Goal: Task Accomplishment & Management: Use online tool/utility

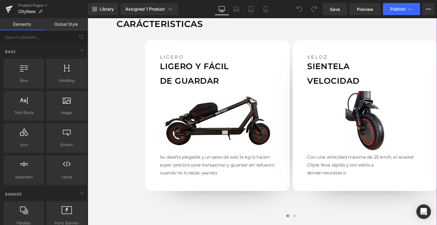
scroll to position [542, 0]
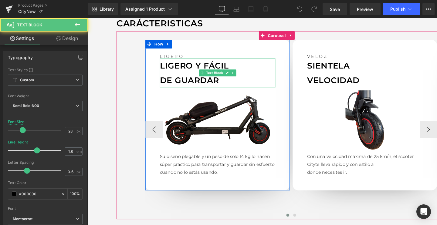
click at [195, 82] on p "DE GUARDAR" at bounding box center [223, 83] width 121 height 15
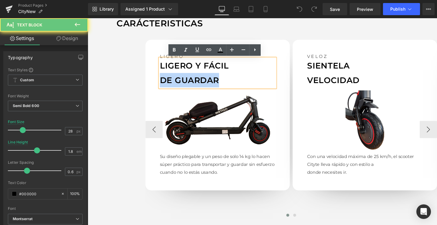
click at [195, 82] on p "DE GUARDAR" at bounding box center [223, 83] width 121 height 15
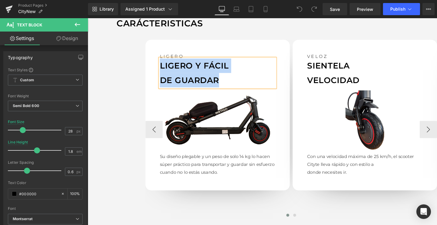
paste div
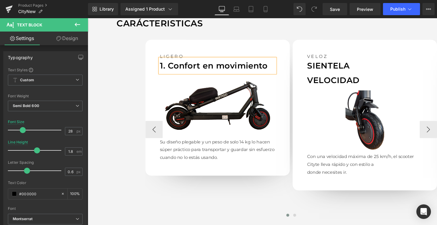
click at [171, 68] on p "1. Confort en movimiento" at bounding box center [223, 68] width 121 height 15
click at [202, 65] on p "Confort en movimiento" at bounding box center [223, 68] width 121 height 15
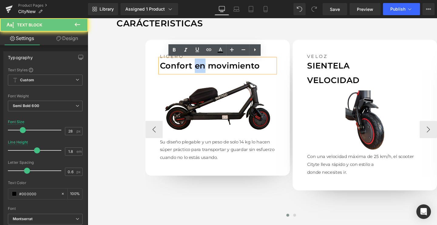
click at [202, 65] on p "Confort en movimiento" at bounding box center [223, 68] width 121 height 15
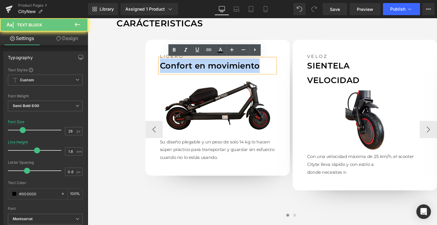
click at [202, 65] on p "Confort en movimiento" at bounding box center [223, 68] width 121 height 15
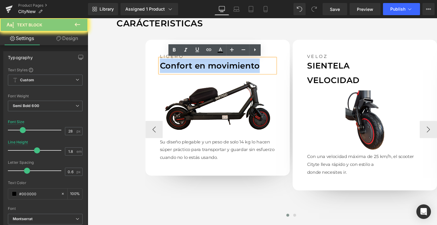
click at [202, 65] on p "Confort en movimiento" at bounding box center [223, 68] width 121 height 15
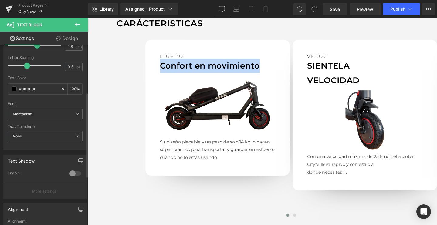
scroll to position [107, 0]
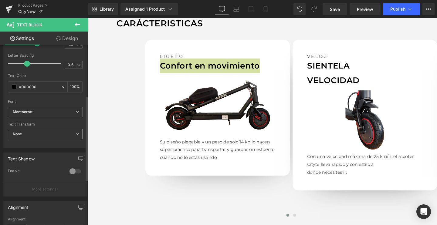
click at [53, 136] on span "None" at bounding box center [45, 134] width 75 height 11
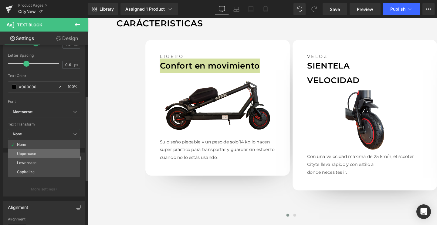
click at [37, 151] on li "Uppercase" at bounding box center [44, 153] width 72 height 9
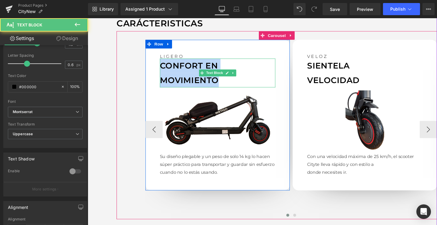
click at [189, 79] on p "Confort en movimiento" at bounding box center [223, 76] width 121 height 31
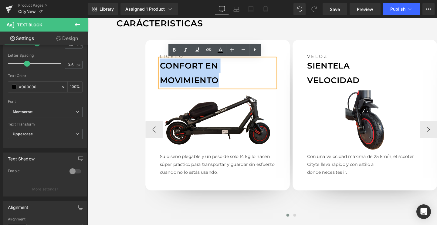
click at [172, 81] on p "Confort en movimiento" at bounding box center [223, 76] width 121 height 31
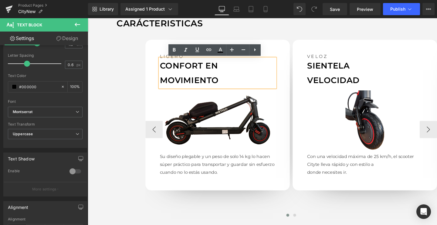
click at [164, 82] on p "Confort en movimiento" at bounding box center [223, 76] width 121 height 31
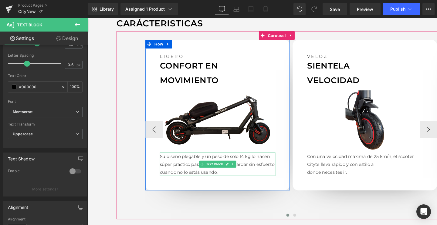
click at [174, 179] on p "Su diseño plegable y un peso de solo 14 kg lo hacen súper práctico para transpo…" at bounding box center [223, 171] width 121 height 25
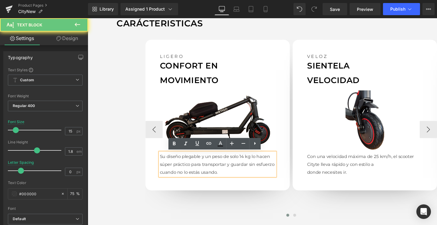
click at [174, 179] on p "Su diseño plegable y un peso de solo 14 kg lo hacen súper práctico para transpo…" at bounding box center [223, 171] width 121 height 25
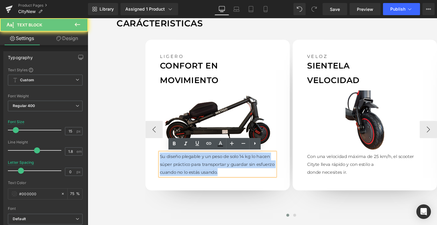
click at [174, 179] on p "Su diseño plegable y un peso de solo 14 kg lo hacen súper práctico para transpo…" at bounding box center [223, 171] width 121 height 25
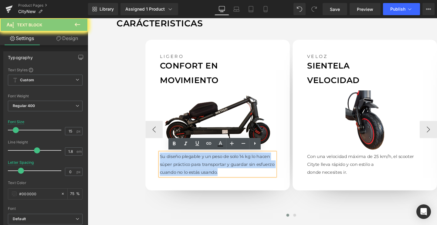
click at [174, 179] on p "Su diseño plegable y un peso de solo 14 kg lo hacen súper práctico para transpo…" at bounding box center [223, 171] width 121 height 25
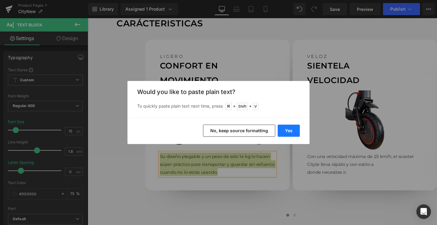
click at [295, 129] on button "Yes" at bounding box center [288, 131] width 22 height 12
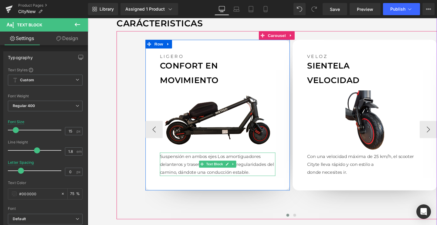
click at [225, 164] on p "Suspensión en ambos ejesLos amortiguadores delanteros y traseros absorben las …" at bounding box center [223, 171] width 121 height 25
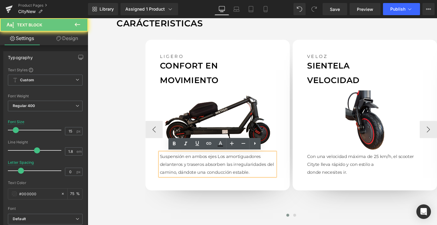
click at [223, 162] on p "Suspensión en ambos ejesLos amortiguadores delanteros y traseros absorben las …" at bounding box center [223, 171] width 121 height 25
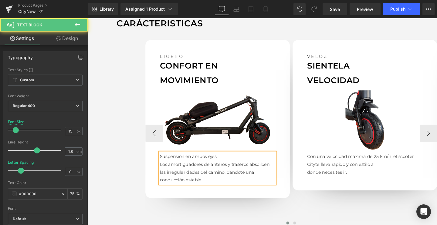
click at [197, 162] on p "Suspensión en ambos ejes." at bounding box center [223, 163] width 121 height 8
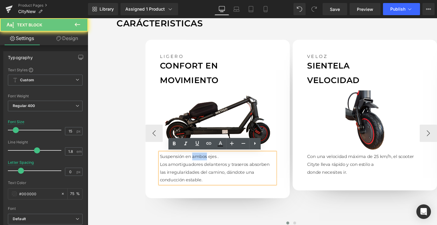
click at [197, 162] on p "Suspensión en ambos ejes." at bounding box center [223, 163] width 121 height 8
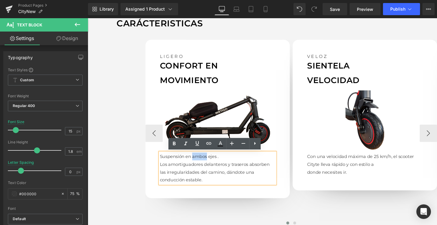
click at [197, 162] on p "Suspensión en ambos ejes." at bounding box center [223, 163] width 121 height 8
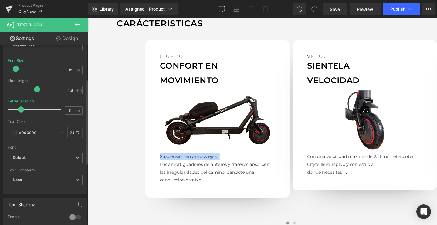
scroll to position [73, 0]
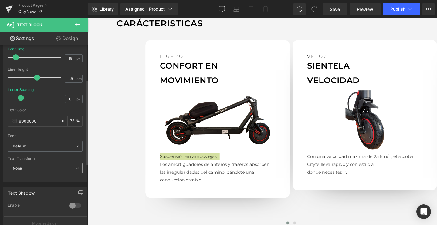
click at [43, 164] on span "None" at bounding box center [45, 168] width 75 height 11
click at [45, 157] on div "Text Transform" at bounding box center [45, 158] width 75 height 4
click at [24, 139] on div "Font Default Montserrat Archivo Default Default Montserrat Archivo Open Font Ma…" at bounding box center [45, 68] width 75 height 146
click at [39, 141] on span "Default" at bounding box center [45, 146] width 75 height 11
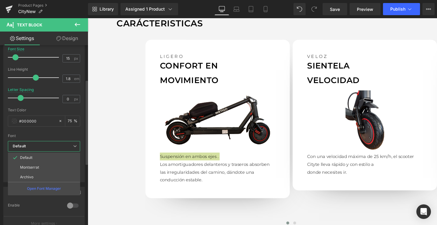
click at [38, 140] on div "Font Default Montserrat Archivo Default Default Montserrat Archivo Open Font Ma…" at bounding box center [44, 68] width 72 height 146
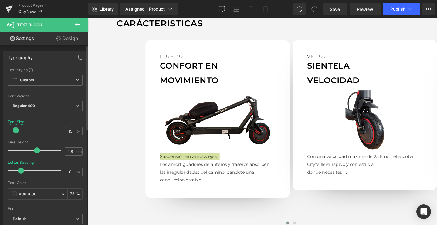
scroll to position [0, 0]
click at [32, 109] on span "Regular 400" at bounding box center [45, 106] width 75 height 11
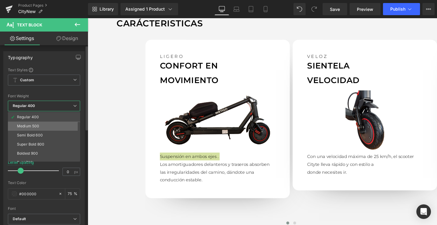
scroll to position [28, 0]
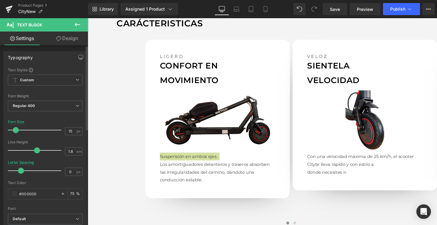
click at [41, 92] on div at bounding box center [45, 91] width 75 height 4
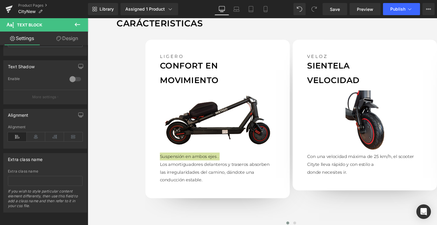
scroll to position [203, 0]
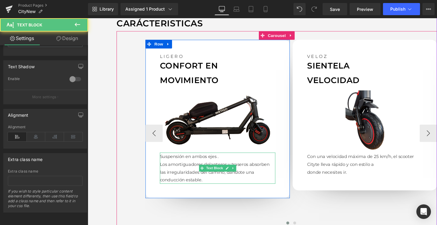
click at [201, 181] on p "Los amortiguadores delanteros y traseros absorben las irregularidades del camin…" at bounding box center [223, 180] width 121 height 25
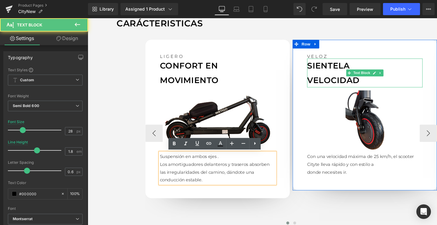
click at [324, 72] on p "SIENTE LA" at bounding box center [378, 68] width 121 height 15
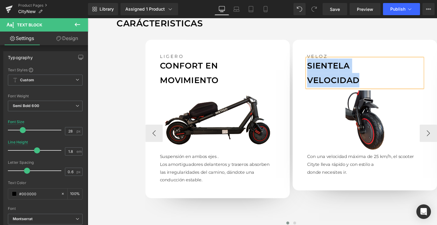
paste div
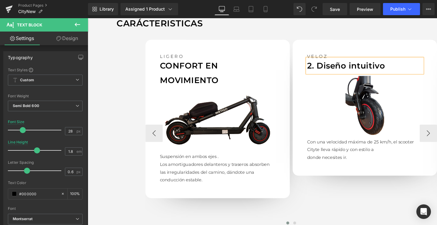
click at [327, 68] on p "2. Diseño intuitivo" at bounding box center [378, 68] width 121 height 15
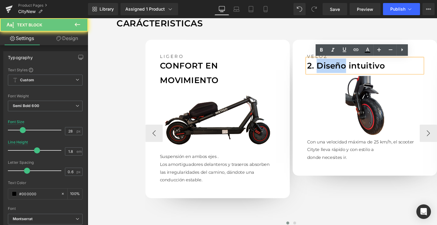
click at [327, 68] on p "2. Diseño intuitivo" at bounding box center [378, 68] width 121 height 15
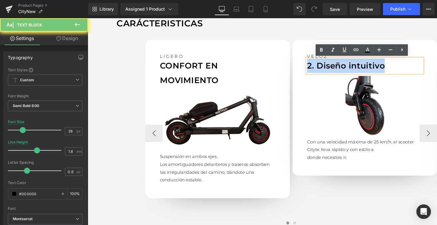
click at [327, 68] on p "2. Diseño intuitivo" at bounding box center [378, 68] width 121 height 15
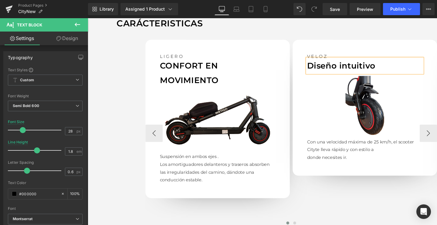
click at [337, 70] on p "Diseño intuitivo" at bounding box center [378, 68] width 121 height 15
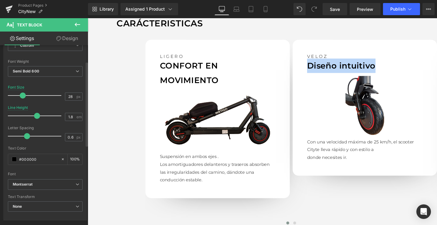
scroll to position [35, 0]
click at [34, 202] on span "None" at bounding box center [45, 206] width 75 height 11
click at [48, 195] on div "Text Transform" at bounding box center [45, 196] width 75 height 4
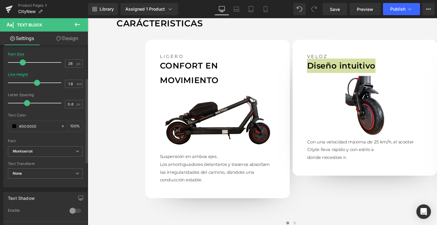
scroll to position [69, 0]
click at [40, 175] on span "None" at bounding box center [45, 172] width 75 height 11
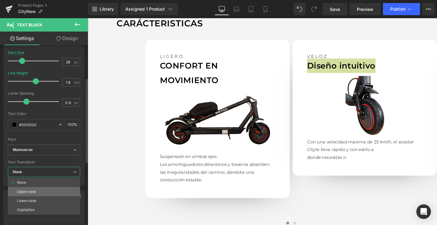
click at [28, 190] on div "Uppercase" at bounding box center [26, 192] width 19 height 4
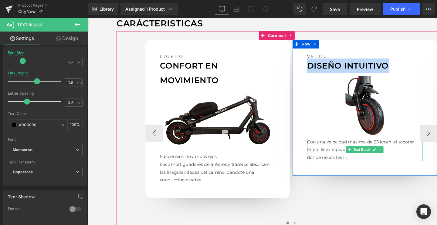
click at [339, 159] on p "Con una velocidad máxima de 25 km/h, el scooter City te lleva rápido y con esti…" at bounding box center [378, 152] width 121 height 16
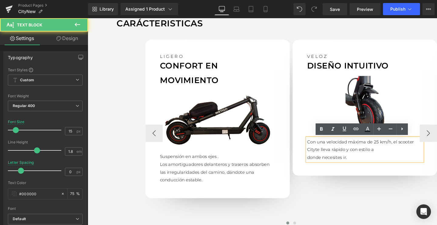
click at [339, 159] on p "Con una velocidad máxima de 25 km/h, el scooter City te lleva rápido y con esti…" at bounding box center [378, 152] width 121 height 16
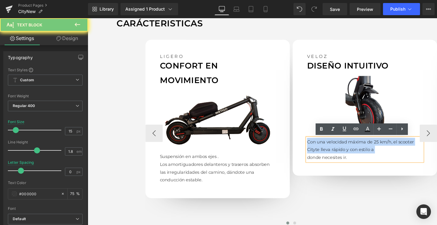
click at [339, 159] on p "Con una velocidad máxima de 25 km/h, el scooter City te lleva rápido y con esti…" at bounding box center [378, 152] width 121 height 16
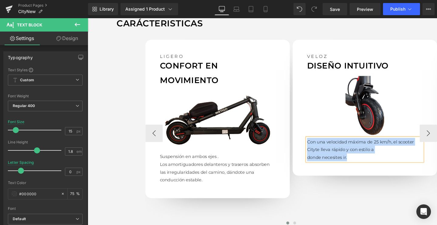
paste div
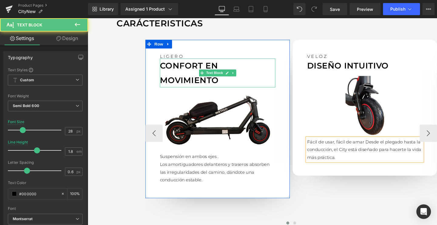
click at [229, 72] on p "Confort en movimiento" at bounding box center [223, 76] width 121 height 31
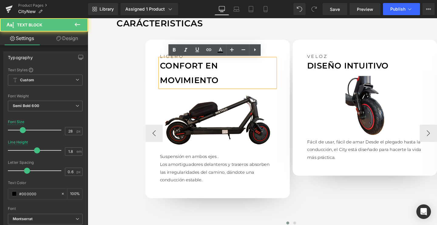
click at [163, 78] on p "Confort en movimiento" at bounding box center [223, 76] width 121 height 31
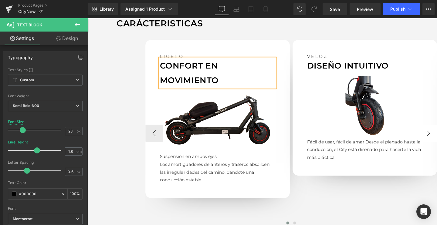
click at [436, 139] on button "›" at bounding box center [445, 139] width 18 height 18
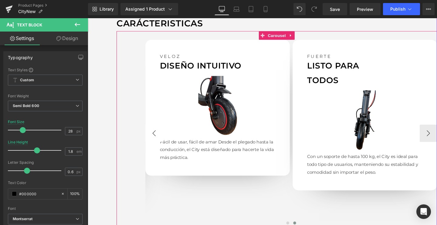
click at [153, 140] on button "‹" at bounding box center [157, 139] width 18 height 18
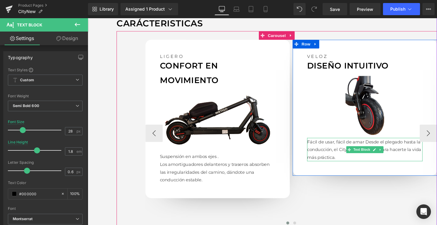
click at [363, 148] on p "Fácil de usar, fácil de amarDesde el plegado hasta la conducción, el City está…" at bounding box center [378, 156] width 121 height 25
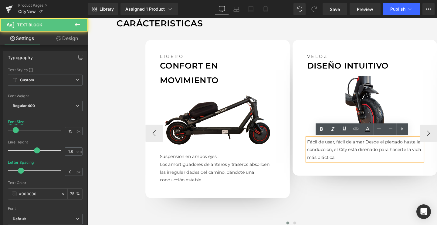
click at [376, 149] on p "Fácil de usar, fácil de amarDesde el plegado hasta la conducción, el City está…" at bounding box center [378, 156] width 121 height 25
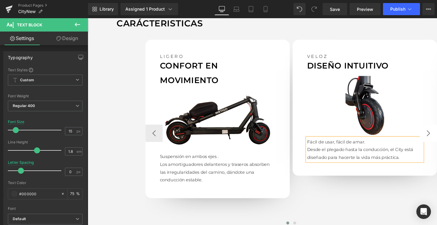
click at [436, 144] on button "›" at bounding box center [445, 139] width 18 height 18
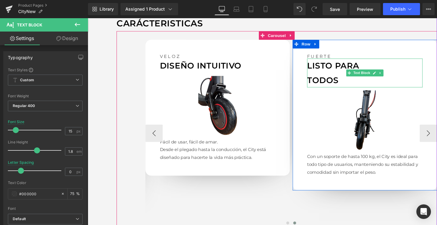
click at [337, 72] on p "LISTO PARA" at bounding box center [378, 68] width 121 height 15
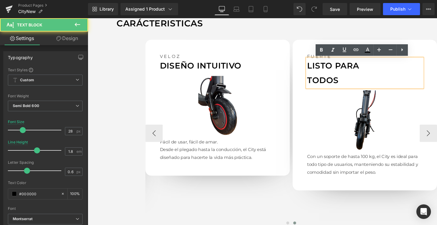
click at [337, 72] on p "LISTO PARA" at bounding box center [378, 68] width 121 height 15
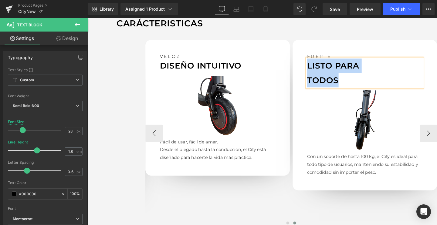
paste div
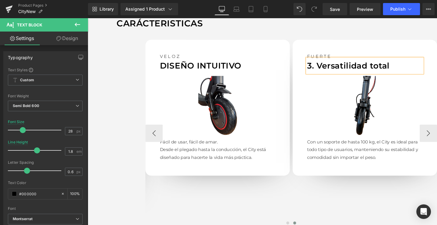
click at [329, 64] on p "3. Versatilidad total" at bounding box center [378, 68] width 121 height 15
click at [338, 67] on p "Versatilidad total" at bounding box center [378, 68] width 121 height 15
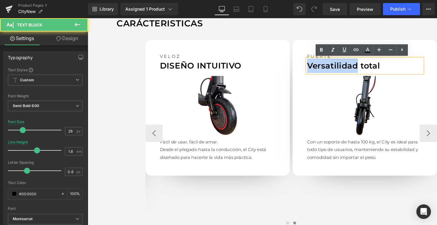
click at [338, 67] on p "Versatilidad total" at bounding box center [378, 68] width 121 height 15
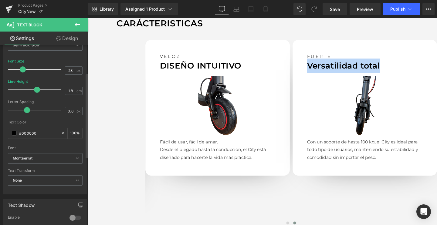
scroll to position [64, 0]
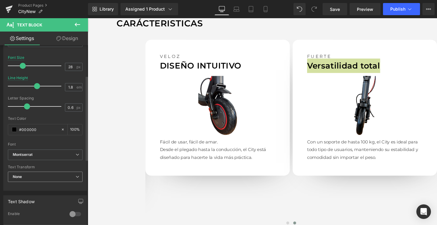
click at [35, 173] on span "None" at bounding box center [45, 177] width 75 height 11
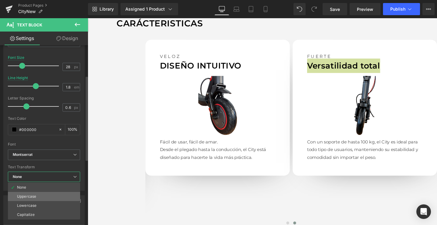
click at [19, 197] on div "Uppercase" at bounding box center [26, 196] width 19 height 4
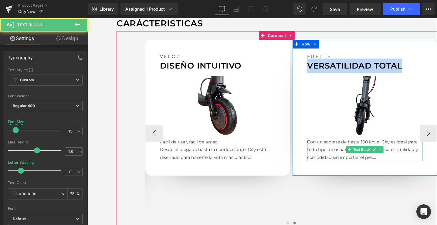
click at [331, 155] on p "Con un soporte de hasta 100 kg, el City es ideal para todo tipo de usuarios, ma…" at bounding box center [378, 156] width 121 height 25
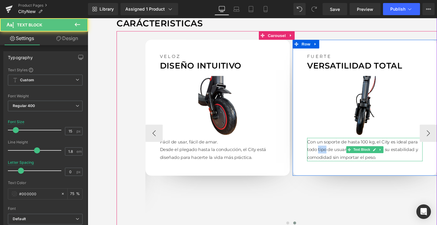
click at [331, 155] on p "Con un soporte de hasta 100 kg, el City es ideal para todo tipo de usuarios, ma…" at bounding box center [378, 156] width 121 height 25
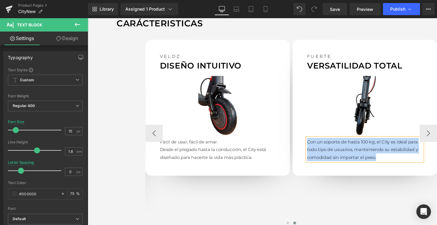
paste div
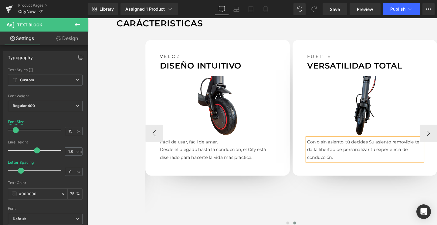
click at [381, 149] on p "Con o sin asiento, tú decidesSu asiento removible te da la libertad de persona…" at bounding box center [378, 156] width 121 height 25
click at [436, 139] on button "›" at bounding box center [445, 139] width 18 height 18
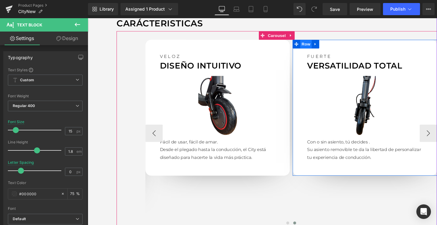
click at [314, 46] on span "Row" at bounding box center [317, 45] width 12 height 9
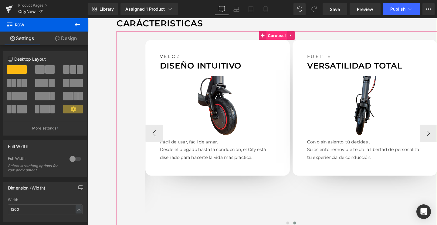
click at [282, 36] on span "Carousel" at bounding box center [286, 36] width 22 height 9
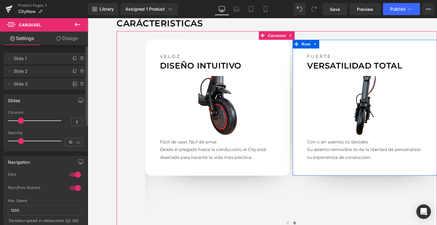
click at [74, 85] on icon at bounding box center [75, 83] width 2 height 3
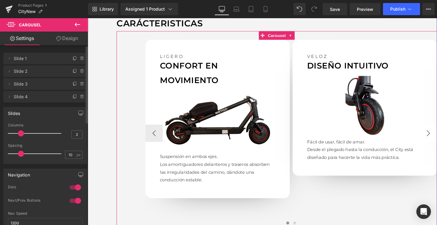
click at [436, 140] on button "›" at bounding box center [445, 139] width 18 height 18
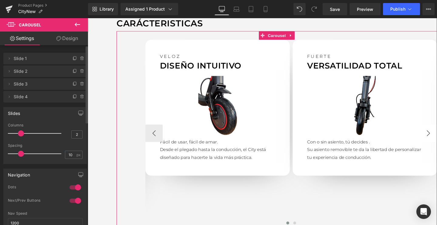
click at [436, 140] on button "›" at bounding box center [445, 139] width 18 height 18
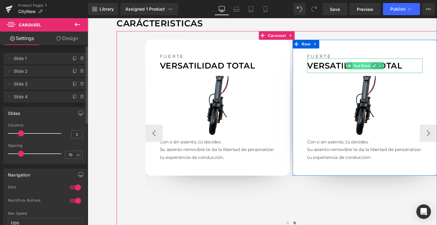
click at [373, 68] on span "Text Block" at bounding box center [375, 68] width 20 height 7
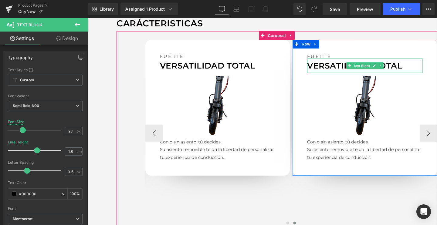
click at [339, 67] on p "Versatilidad total" at bounding box center [378, 68] width 121 height 15
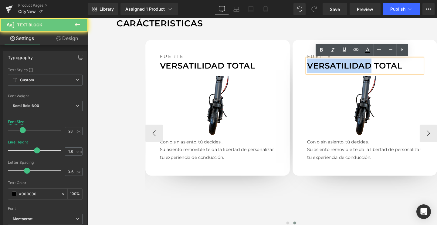
click at [339, 67] on p "Versatilidad total" at bounding box center [378, 68] width 121 height 15
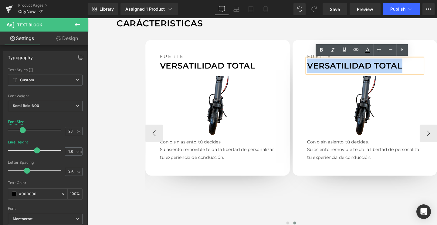
paste div
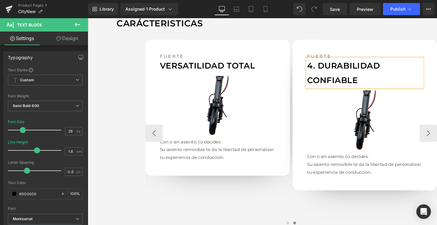
click at [331, 67] on p "4. Durabilidad confiable" at bounding box center [378, 76] width 121 height 31
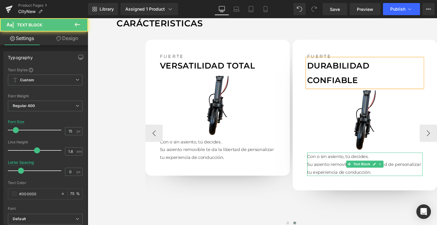
click at [337, 168] on p "Su asiento removible te da la libertad de personalizar tu experiencia de conduc…" at bounding box center [378, 176] width 121 height 16
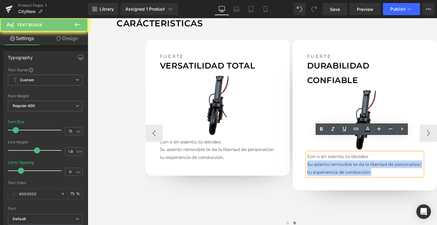
click at [337, 168] on p "Su asiento removible te da la libertad de personalizar tu experiencia de conduc…" at bounding box center [378, 176] width 121 height 16
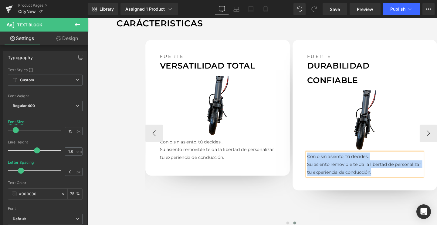
paste div
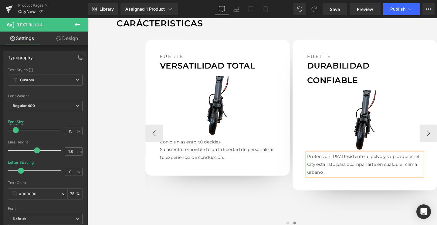
click at [352, 159] on p "Protección IP57Resistente al polvo y salpicaduras, el City está listo para aco…" at bounding box center [378, 171] width 121 height 25
click at [436, 138] on button "›" at bounding box center [445, 139] width 18 height 18
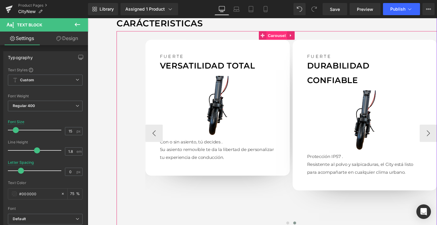
click at [284, 35] on span "Carousel" at bounding box center [286, 36] width 22 height 9
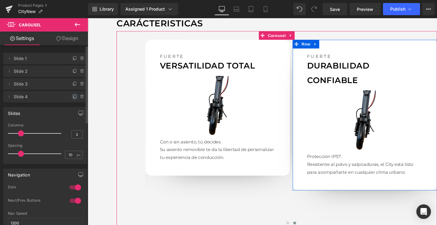
click at [73, 97] on icon at bounding box center [74, 96] width 5 height 5
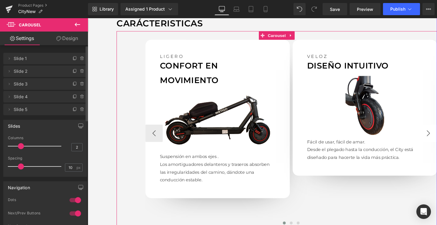
click at [436, 137] on button "›" at bounding box center [445, 139] width 18 height 18
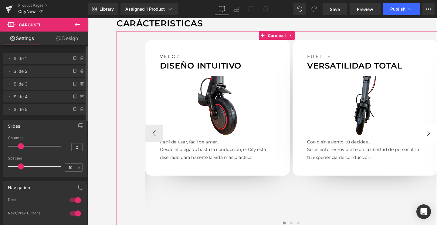
click at [436, 137] on button "›" at bounding box center [445, 139] width 18 height 18
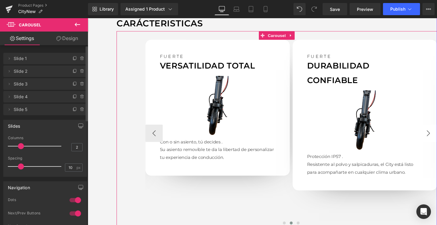
click at [436, 137] on button "›" at bounding box center [445, 139] width 18 height 18
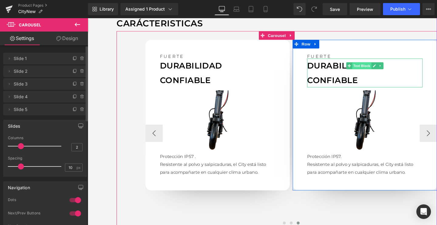
click at [381, 69] on span "Text Block" at bounding box center [375, 68] width 20 height 7
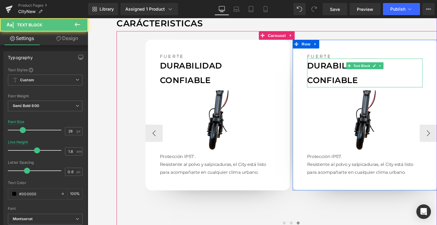
click at [356, 67] on p "Durabilidad confiable" at bounding box center [378, 76] width 121 height 31
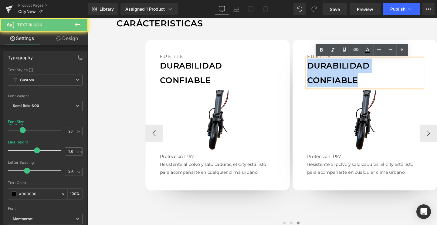
click at [356, 67] on p "Durabilidad confiable" at bounding box center [378, 76] width 121 height 31
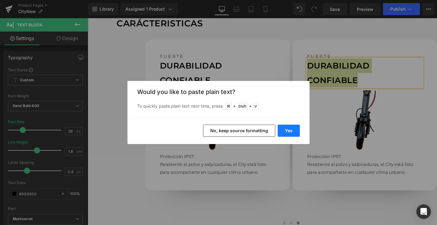
click at [289, 132] on button "Yes" at bounding box center [288, 131] width 22 height 12
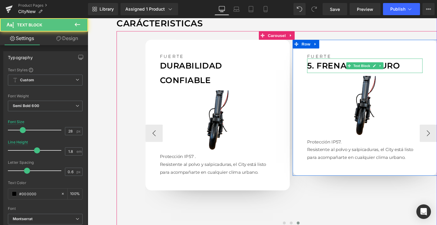
click at [326, 68] on p "5. Frenado seguro" at bounding box center [378, 68] width 121 height 15
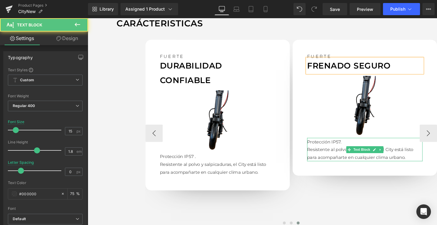
click at [329, 159] on p "Resistente al polvo y salpicaduras, el City está listo para acompañarte en cual…" at bounding box center [378, 160] width 121 height 16
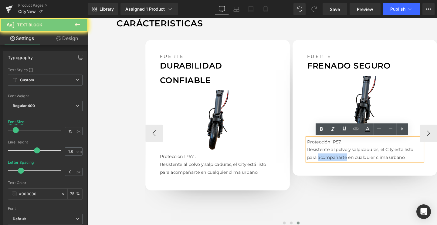
click at [329, 159] on p "Resistente al polvo y salpicaduras, el City está listo para acompañarte en cual…" at bounding box center [378, 160] width 121 height 16
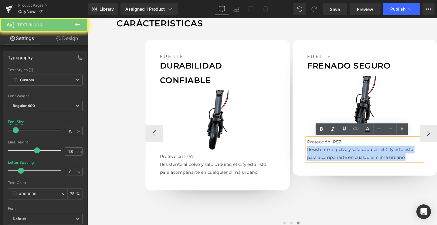
click at [329, 159] on p "Resistente al polvo y salpicaduras, el City está listo para acompañarte en cual…" at bounding box center [378, 160] width 121 height 16
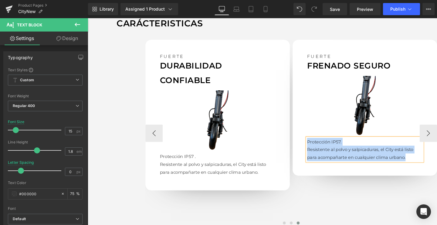
paste div
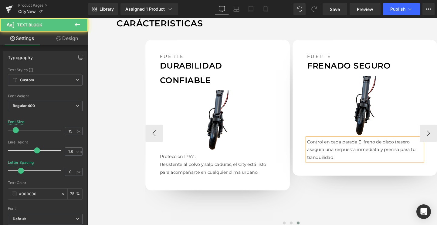
click at [370, 148] on p "Control en cada paradaEl freno de disco trasero asegura una respuesta inmediat…" at bounding box center [378, 156] width 121 height 25
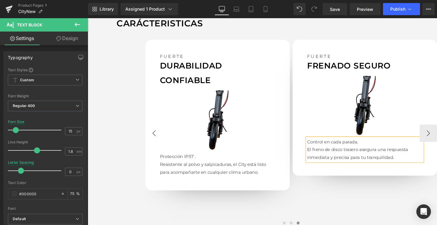
click at [160, 138] on button "‹" at bounding box center [157, 139] width 18 height 18
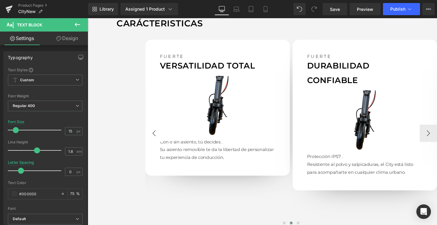
click at [159, 139] on button "‹" at bounding box center [157, 139] width 18 height 18
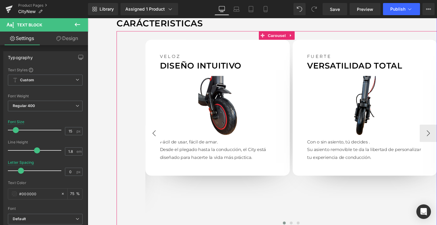
click at [159, 139] on button "‹" at bounding box center [157, 139] width 18 height 18
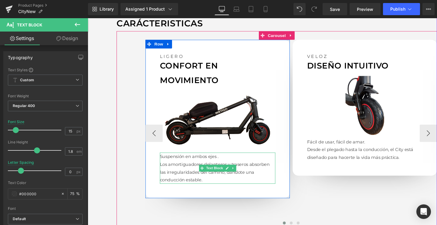
click at [186, 174] on p "Los amortiguadores delanteros y traseros absorben las irregularidades del camin…" at bounding box center [223, 180] width 121 height 25
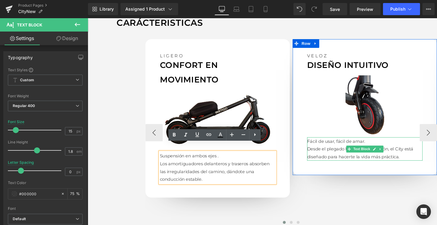
scroll to position [551, 0]
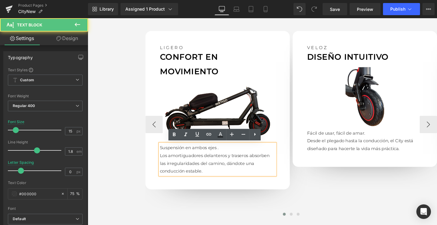
click at [186, 166] on p "Los amortiguadores delanteros y traseros absorben las irregularidades del camin…" at bounding box center [223, 170] width 121 height 25
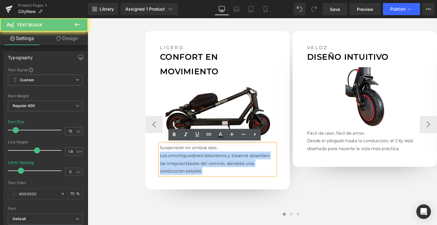
click at [186, 166] on p "Los amortiguadores delanteros y traseros absorben las irregularidades del camin…" at bounding box center [223, 170] width 121 height 25
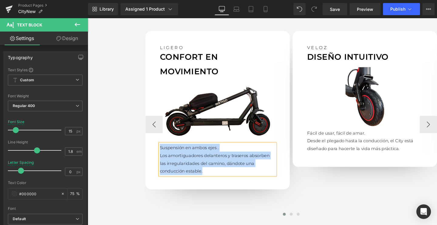
paste div
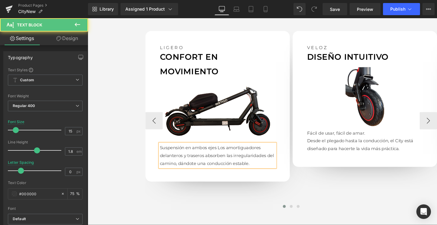
click at [223, 153] on p "Suspensión en ambos ejesLos amortiguadores delanteros y traseros absorben las …" at bounding box center [223, 162] width 121 height 25
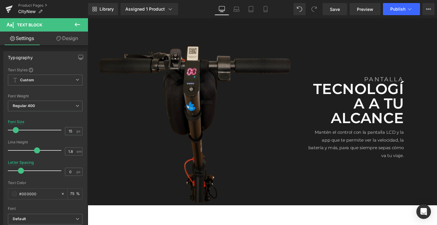
scroll to position [781, 0]
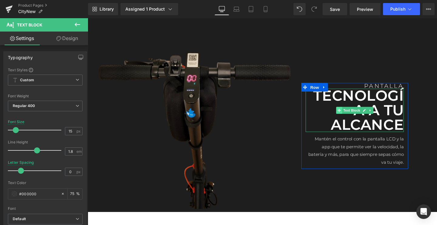
click at [353, 118] on span at bounding box center [352, 114] width 6 height 7
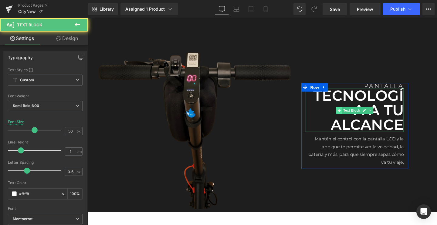
click at [353, 118] on span at bounding box center [352, 114] width 6 height 7
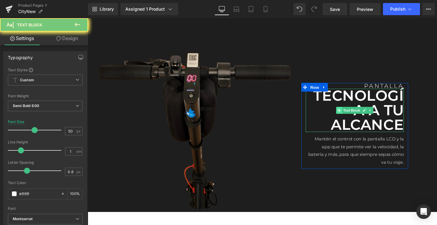
click at [353, 118] on span at bounding box center [352, 114] width 6 height 7
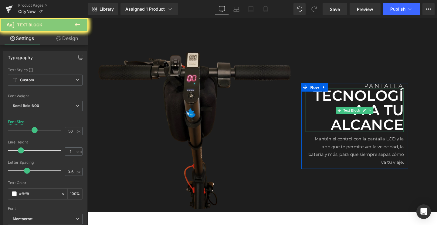
click at [343, 125] on p "TECNOLOGÍA A TU ALCANCE" at bounding box center [368, 114] width 103 height 45
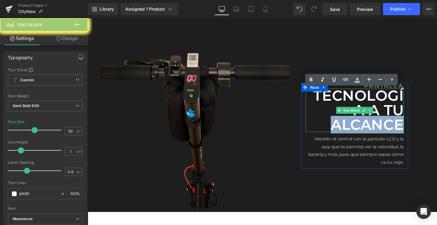
click at [343, 125] on p "TECNOLOGÍA A TU ALCANCE" at bounding box center [368, 114] width 103 height 45
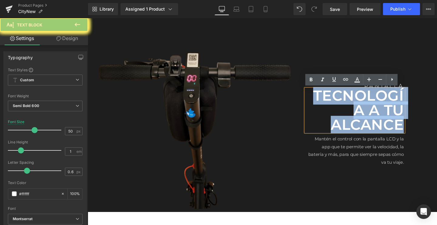
click at [343, 125] on p "TECNOLOGÍA A TU ALCANCE" at bounding box center [368, 114] width 103 height 45
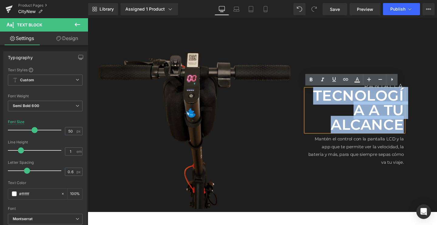
paste div
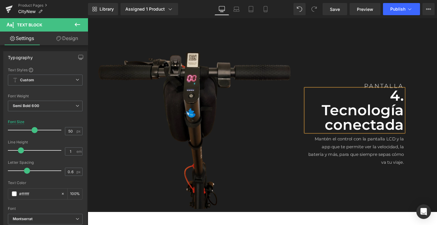
click at [330, 111] on p "4. Tecnología conectada" at bounding box center [368, 114] width 103 height 45
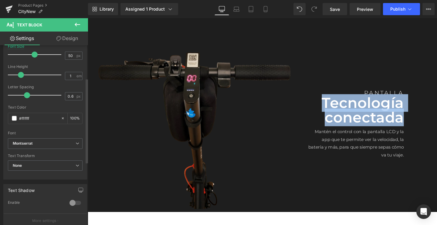
scroll to position [76, 0]
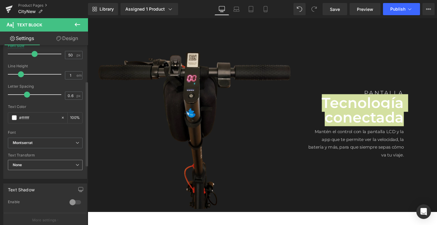
click at [32, 165] on span "None" at bounding box center [45, 165] width 75 height 11
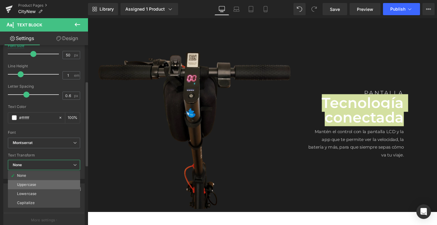
click at [24, 183] on div "Uppercase" at bounding box center [26, 185] width 19 height 4
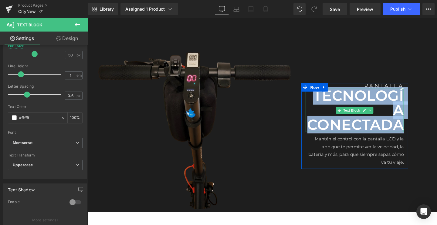
click at [373, 119] on p "Tecnología conectada" at bounding box center [368, 114] width 103 height 45
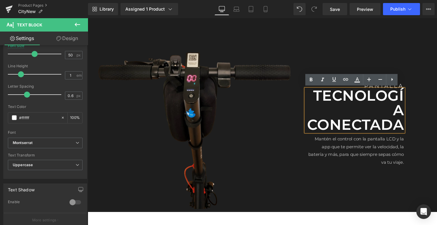
click at [319, 72] on div "PANTALLA Text Block Tecnología conectada Text Block Mantén el control con la pa…" at bounding box center [368, 131] width 112 height 175
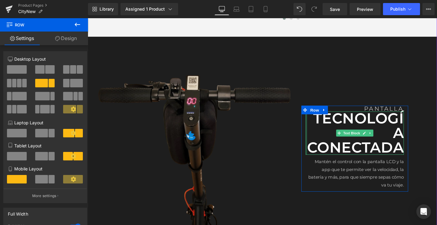
scroll to position [753, 0]
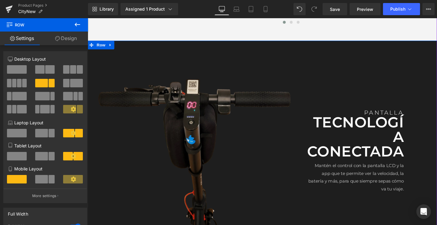
click at [263, 49] on div "Image PANTALLA Text Block Tecnología conectada Text Block Mantén el control con…" at bounding box center [271, 146] width 367 height 208
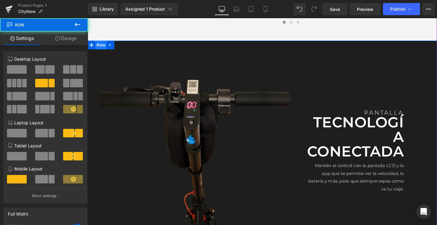
click at [102, 47] on span "Row" at bounding box center [102, 46] width 12 height 9
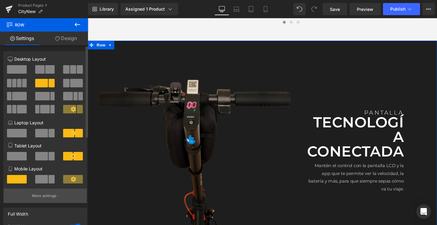
click at [39, 196] on p "More settings" at bounding box center [44, 195] width 24 height 5
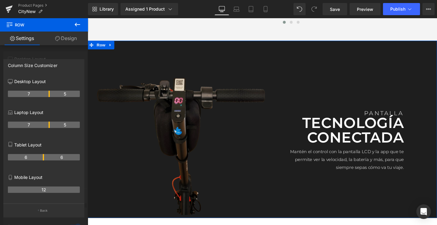
drag, startPoint x: 55, startPoint y: 95, endPoint x: 50, endPoint y: 95, distance: 4.9
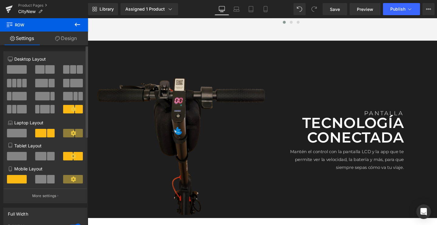
click at [349, 162] on body "Ir directamente al contenido INICIO PRODUCTOS PRODUCTOS" at bounding box center [271, 19] width 367 height 1506
click at [349, 162] on div "Mantén el control con la pantalla LCD y la app que te permite ver la velocidad,…" at bounding box center [353, 165] width 131 height 28
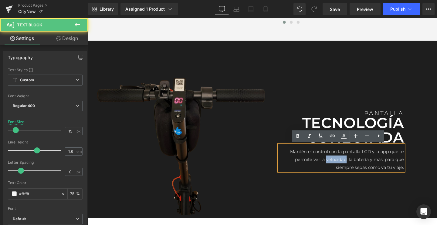
click at [349, 162] on p "Mantén el control con la pantalla LCD y la app que te permite ver la velocidad,…" at bounding box center [353, 166] width 131 height 25
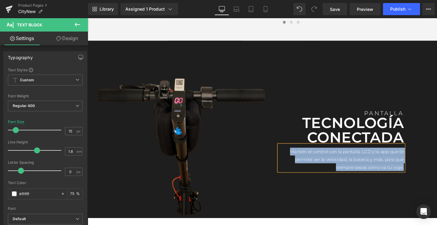
paste div
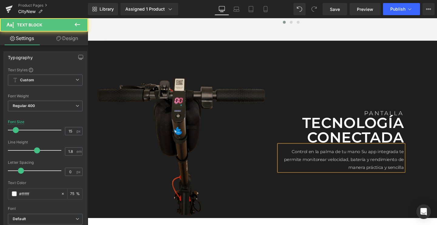
click at [374, 158] on p "Control en la palma de tu manoSu app integrada te permite monitorear velocidad…" at bounding box center [353, 166] width 131 height 25
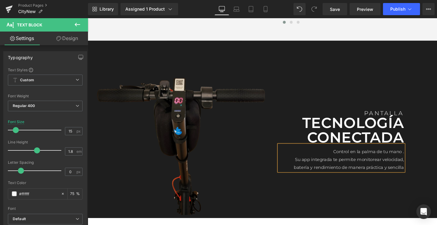
click at [401, 159] on p "Control en la palma de tu mano." at bounding box center [353, 158] width 131 height 8
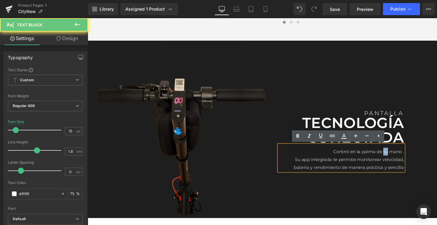
click at [401, 159] on p "Control en la palma de tu mano." at bounding box center [353, 158] width 131 height 8
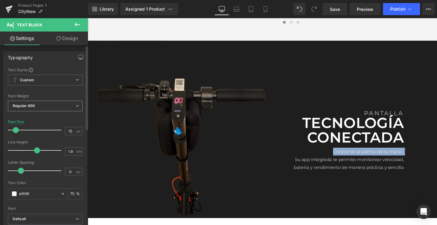
scroll to position [0, 0]
click at [43, 107] on span "Regular 400" at bounding box center [45, 106] width 75 height 11
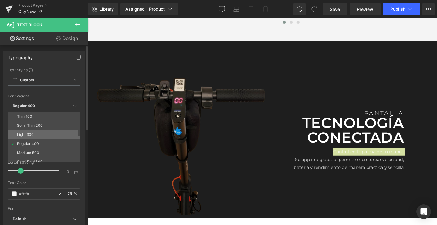
click at [31, 131] on li "Light 300" at bounding box center [45, 134] width 75 height 9
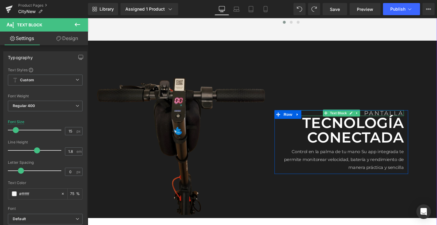
click at [394, 118] on p "PANTALLA" at bounding box center [353, 118] width 131 height 6
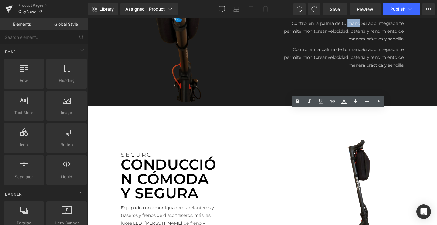
scroll to position [872, 0]
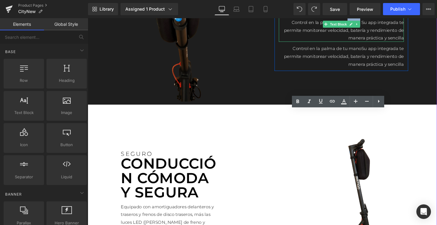
click at [364, 33] on p "Control en la palma de tu manoSu app integrada te permite monitorear velocidad…" at bounding box center [353, 30] width 131 height 25
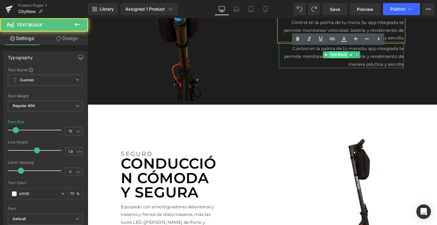
click at [349, 55] on span "Text Block" at bounding box center [351, 56] width 20 height 7
drag, startPoint x: 372, startPoint y: 23, endPoint x: 429, endPoint y: 51, distance: 63.5
click at [429, 51] on div "Image Tecnología conectada Text Block Control en la palma de tu manoSu app int…" at bounding box center [271, 16] width 367 height 186
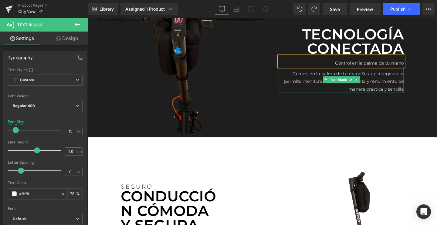
scroll to position [810, 0]
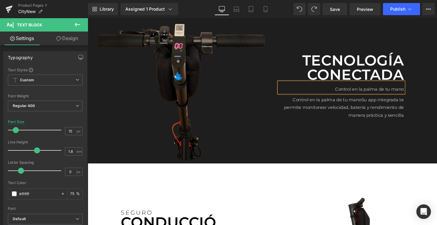
click at [388, 92] on p "Control en la palma de tu mano" at bounding box center [353, 93] width 131 height 8
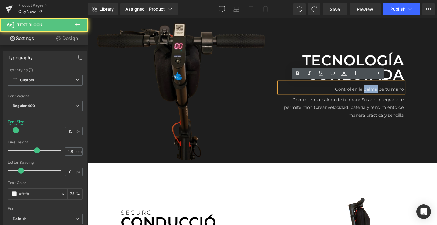
click at [388, 92] on p "Control en la palma de tu mano" at bounding box center [353, 93] width 131 height 8
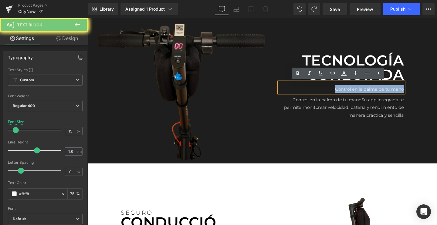
click at [388, 92] on p "Control en la palma de tu mano" at bounding box center [353, 93] width 131 height 8
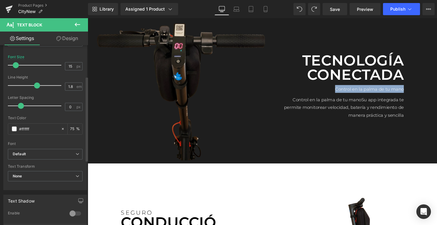
scroll to position [66, 0]
click at [35, 153] on b "Default" at bounding box center [44, 152] width 63 height 5
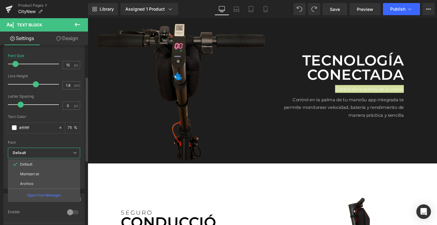
click at [41, 144] on div "Font" at bounding box center [44, 142] width 72 height 4
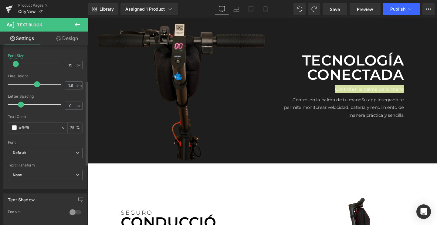
scroll to position [96, 0]
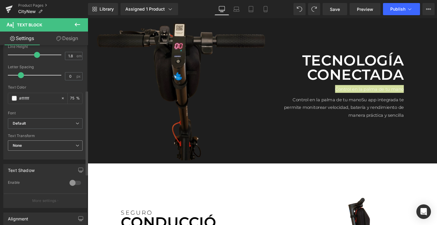
click at [39, 143] on span "None" at bounding box center [45, 145] width 75 height 11
click at [47, 139] on div "Text Transform None None Uppercase Lowercase Capitalize" at bounding box center [45, 146] width 75 height 24
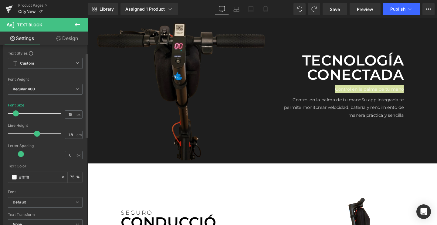
scroll to position [9, 0]
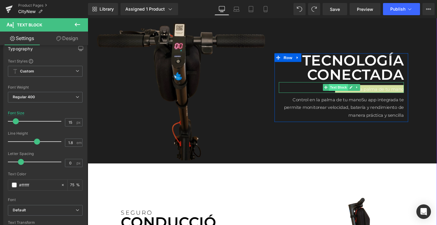
click at [351, 92] on span "Text Block" at bounding box center [351, 90] width 20 height 7
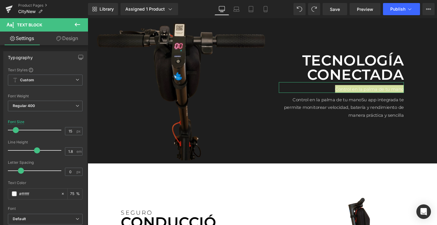
scroll to position [0, 0]
click at [33, 82] on b "Custom" at bounding box center [27, 80] width 14 height 5
click at [39, 71] on div "Text Styles" at bounding box center [45, 69] width 75 height 5
click at [25, 103] on span "Regular 400" at bounding box center [45, 106] width 75 height 11
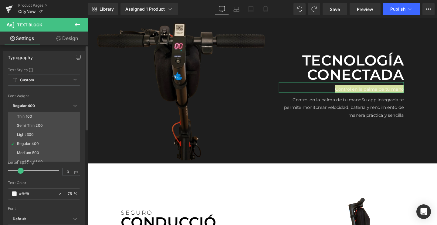
click at [53, 89] on div at bounding box center [44, 91] width 72 height 4
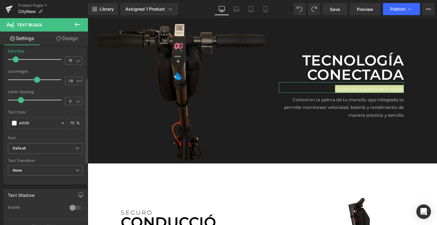
scroll to position [76, 0]
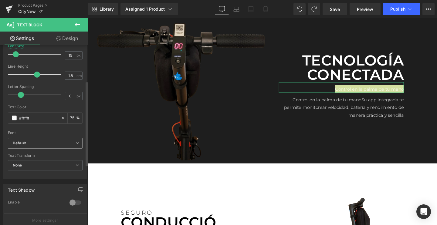
click at [29, 142] on b "Default" at bounding box center [44, 143] width 63 height 5
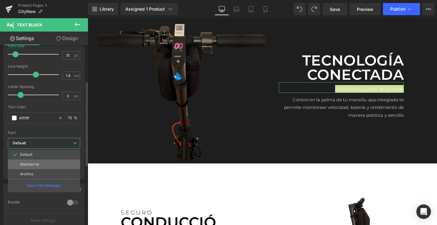
click at [35, 163] on p "Montserrat" at bounding box center [29, 164] width 19 height 4
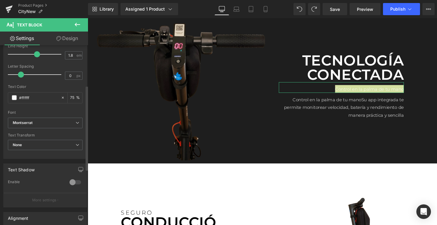
scroll to position [97, 0]
click at [38, 145] on span "None" at bounding box center [45, 144] width 75 height 11
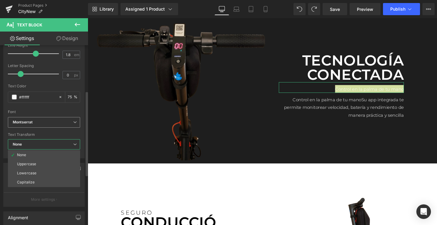
click at [53, 125] on span "Montserrat" at bounding box center [44, 122] width 72 height 11
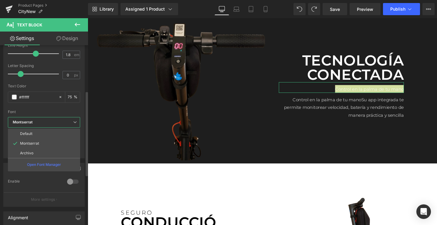
click at [83, 107] on div "Text Styles Custom Custom Setup Global Style Custom Setup Global Style Thin 100…" at bounding box center [44, 64] width 81 height 187
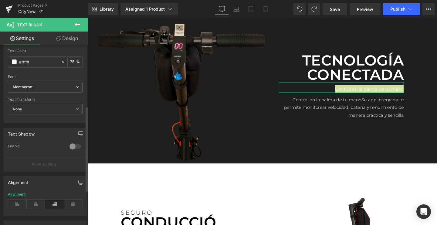
scroll to position [144, 0]
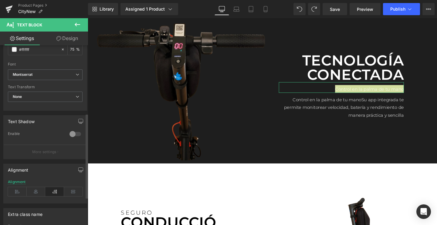
click at [45, 154] on button "More settings" at bounding box center [45, 152] width 83 height 14
click at [42, 149] on p "More settings" at bounding box center [44, 151] width 24 height 5
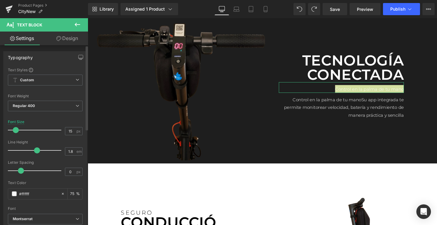
scroll to position [0, 0]
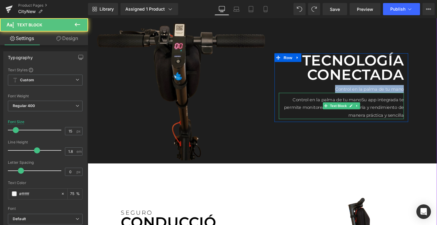
click at [403, 117] on p "Control en la palma de tu manoSu app integrada te permite monitorear velocidad,…" at bounding box center [353, 112] width 131 height 25
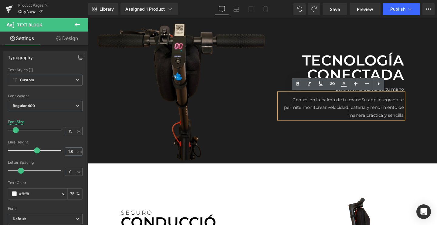
click at [427, 76] on div "Image Tecnología conectada Text Block Control en la palma de tu mano Text Block…" at bounding box center [271, 78] width 367 height 186
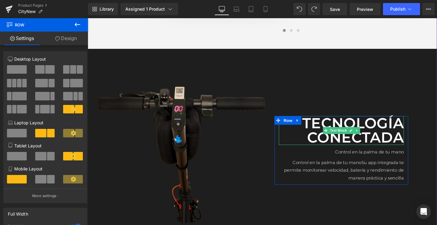
scroll to position [744, 0]
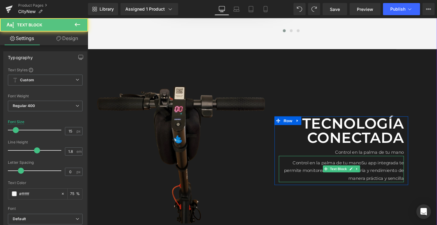
click at [384, 169] on p "Control en la palma de tu manoSu app integrada te permite monitorear velocidad,…" at bounding box center [353, 178] width 131 height 25
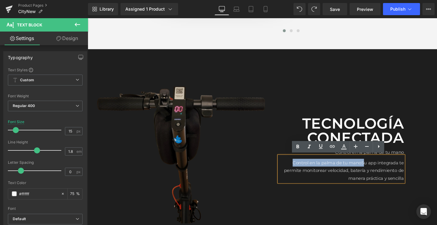
drag, startPoint x: 374, startPoint y: 168, endPoint x: 246, endPoint y: 166, distance: 128.0
click at [246, 166] on div "Image Tecnología conectada Text Block Control en la palma de tu mano Text Block…" at bounding box center [271, 144] width 367 height 186
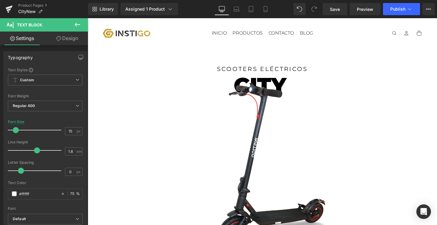
scroll to position [0, 0]
click at [394, 12] on button "Publish" at bounding box center [401, 9] width 37 height 12
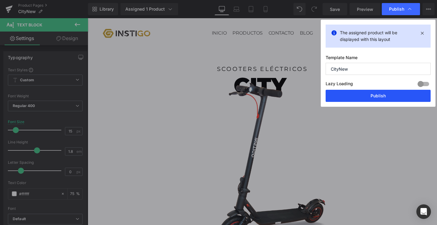
click at [355, 91] on button "Publish" at bounding box center [377, 96] width 105 height 12
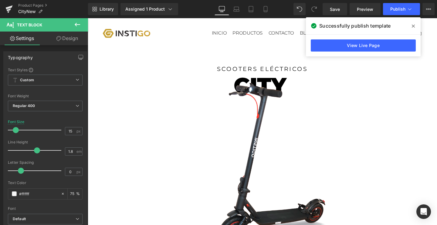
click at [413, 27] on icon at bounding box center [412, 26] width 3 height 3
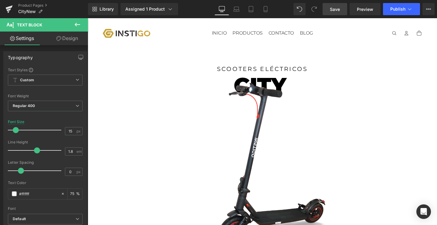
click at [334, 8] on span "Save" at bounding box center [335, 9] width 10 height 6
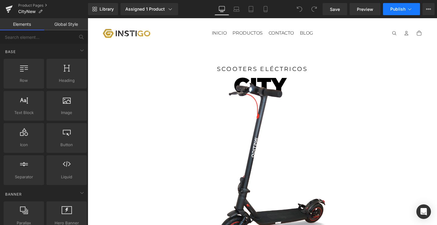
click at [398, 12] on button "Publish" at bounding box center [401, 9] width 37 height 12
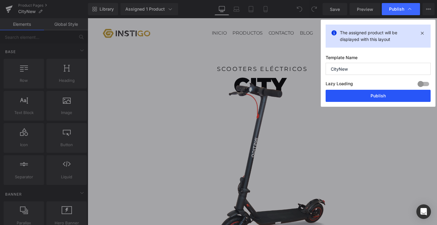
click at [348, 95] on button "Publish" at bounding box center [377, 96] width 105 height 12
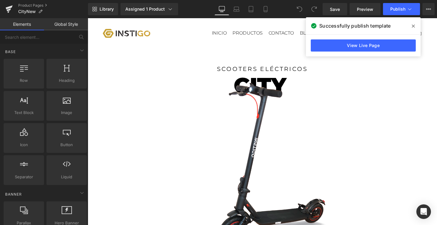
click at [415, 30] on span at bounding box center [413, 26] width 10 height 10
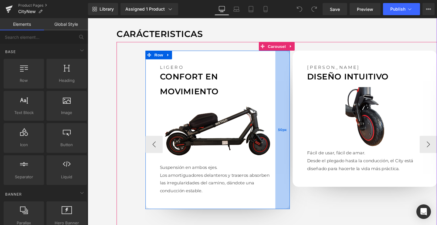
scroll to position [544, 0]
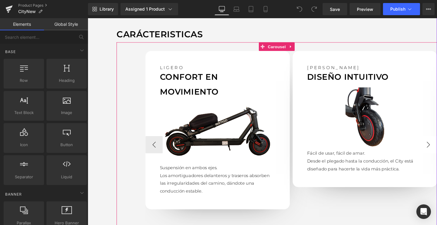
click at [436, 142] on button "›" at bounding box center [445, 151] width 18 height 18
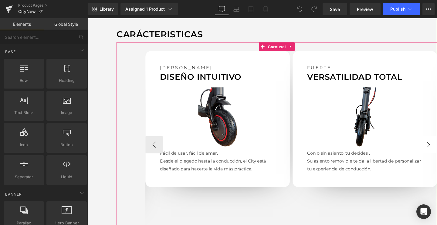
click at [436, 142] on button "›" at bounding box center [445, 151] width 18 height 18
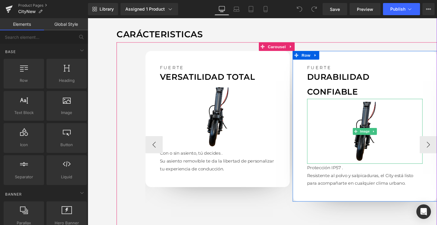
click at [393, 118] on img at bounding box center [378, 137] width 121 height 68
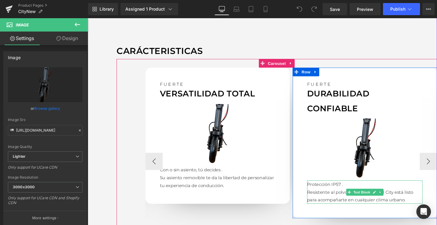
scroll to position [530, 0]
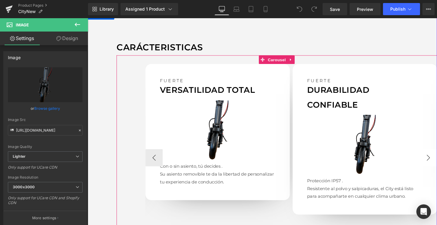
click at [436, 156] on button "›" at bounding box center [445, 165] width 18 height 18
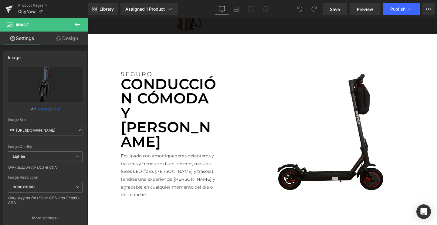
scroll to position [961, 0]
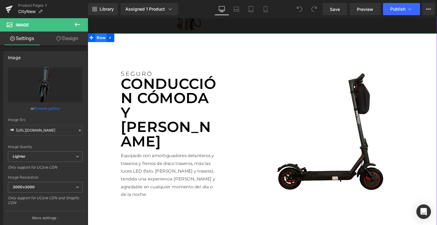
click at [100, 34] on span "Row" at bounding box center [102, 38] width 12 height 9
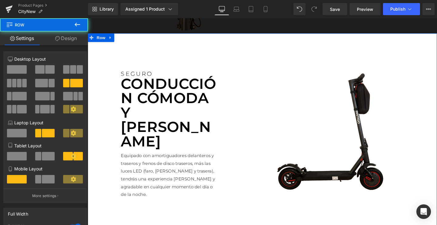
click at [72, 32] on link "Design" at bounding box center [66, 39] width 44 height 14
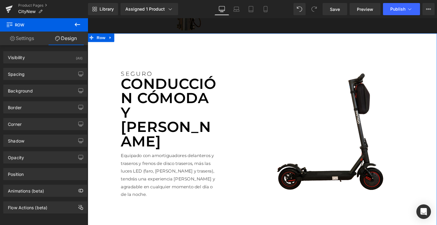
click at [22, 43] on link "Settings" at bounding box center [22, 39] width 44 height 14
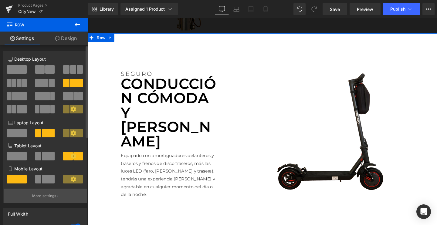
click at [41, 190] on button "More settings" at bounding box center [45, 196] width 83 height 14
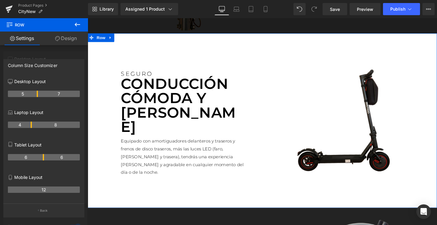
drag, startPoint x: 31, startPoint y: 94, endPoint x: 35, endPoint y: 94, distance: 4.5
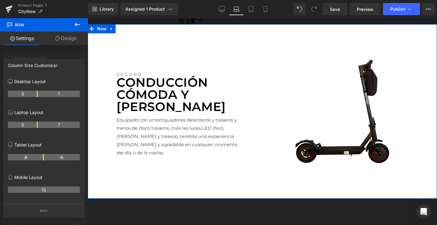
scroll to position [914, 0]
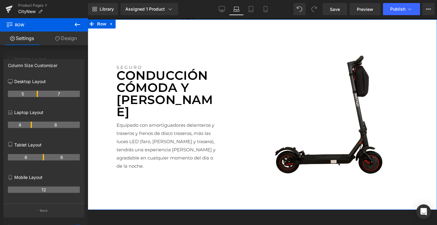
click at [33, 125] on tr "4 8" at bounding box center [44, 125] width 72 height 6
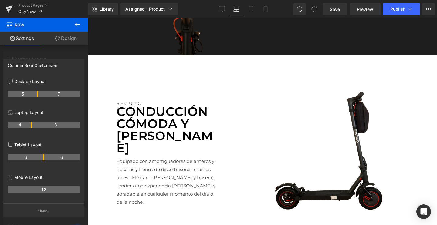
scroll to position [856, 0]
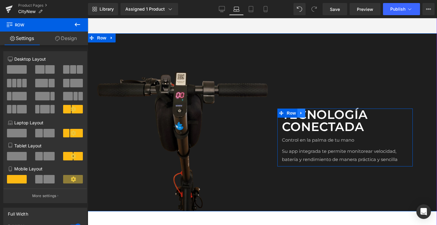
scroll to position [715, 0]
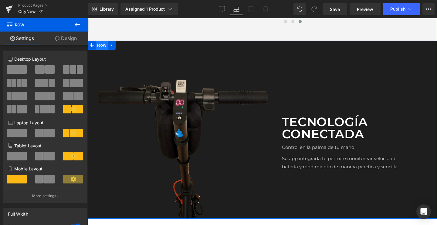
click at [98, 41] on span "Row" at bounding box center [102, 45] width 12 height 9
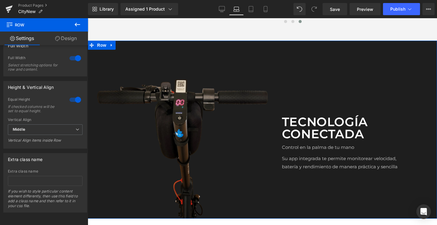
scroll to position [173, 0]
click at [35, 124] on span "Middle" at bounding box center [45, 129] width 75 height 11
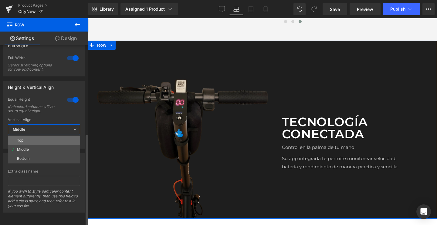
click at [25, 136] on li "Top" at bounding box center [44, 140] width 72 height 9
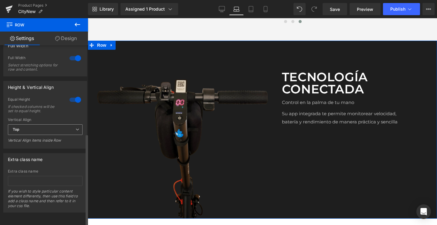
click at [33, 126] on span "Top" at bounding box center [45, 129] width 75 height 11
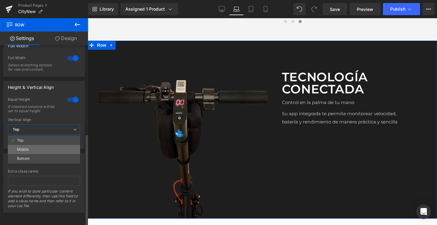
click at [25, 147] on div "Middle" at bounding box center [23, 149] width 12 height 4
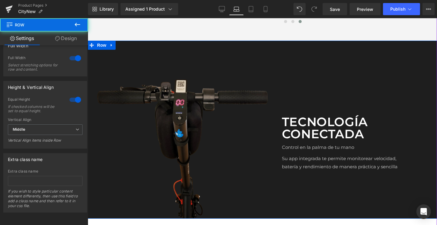
click at [290, 41] on div "Image Tecnología conectada Text Block Control en la palma de tu mano Text Block…" at bounding box center [262, 130] width 349 height 178
click at [101, 41] on div "Image Tecnología conectada Text Block Control en la palma de tu mano Text Block…" at bounding box center [262, 130] width 349 height 178
click at [101, 41] on span "Row" at bounding box center [102, 45] width 12 height 9
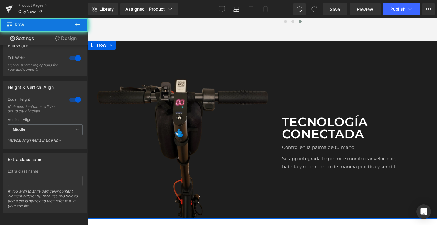
click at [66, 43] on link "Design" at bounding box center [66, 39] width 44 height 14
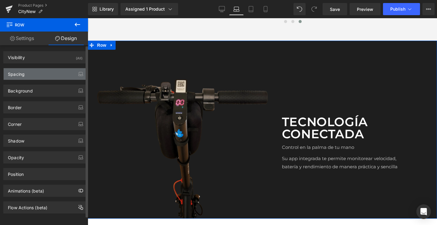
click at [41, 72] on div "Spacing" at bounding box center [45, 74] width 83 height 12
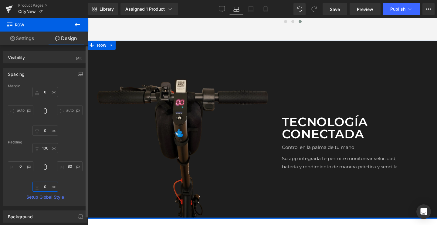
click at [40, 183] on input "text" at bounding box center [44, 187] width 25 height 10
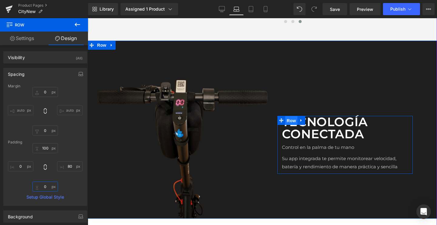
click at [288, 116] on span "Row" at bounding box center [291, 120] width 12 height 9
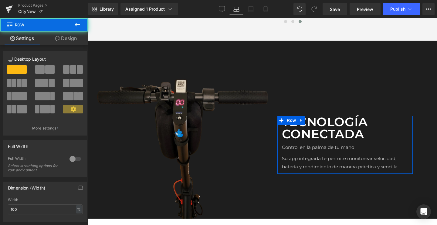
click at [79, 38] on link "Design" at bounding box center [66, 39] width 44 height 14
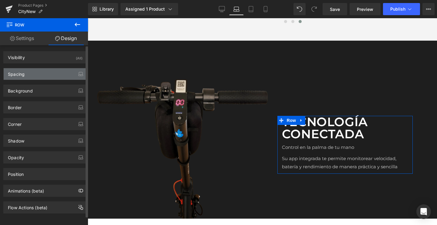
click at [36, 76] on div "Spacing" at bounding box center [45, 74] width 83 height 12
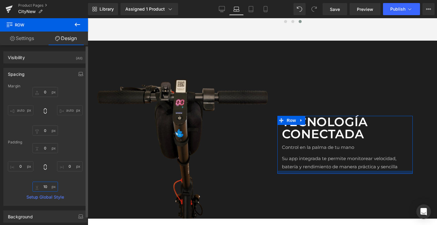
click at [47, 186] on input "10" at bounding box center [44, 187] width 25 height 10
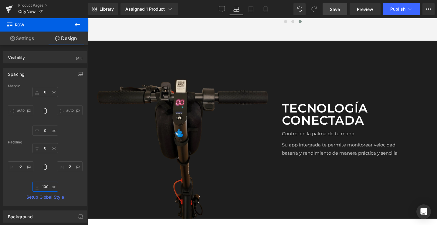
type input "100"
click at [339, 14] on link "Save" at bounding box center [334, 9] width 25 height 12
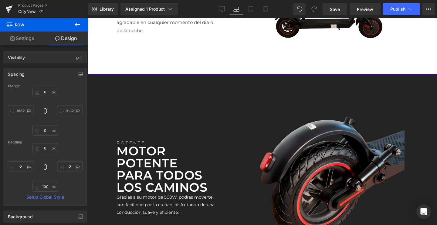
scroll to position [1051, 0]
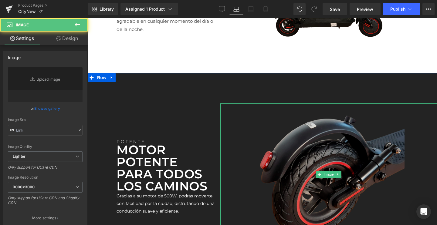
click at [376, 129] on img at bounding box center [329, 173] width 152 height 141
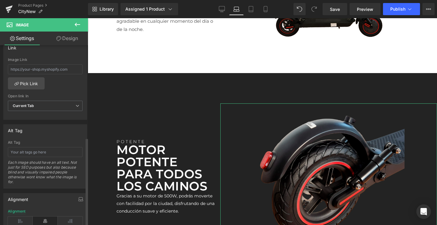
scroll to position [321, 0]
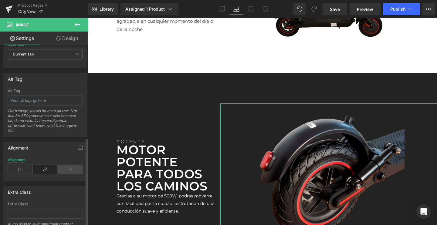
click at [60, 166] on icon at bounding box center [70, 169] width 25 height 9
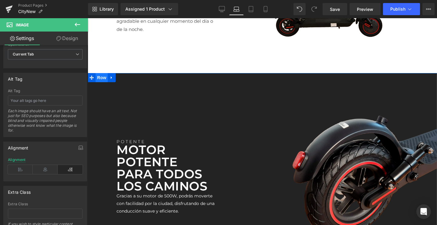
click at [98, 73] on span "Row" at bounding box center [102, 77] width 12 height 9
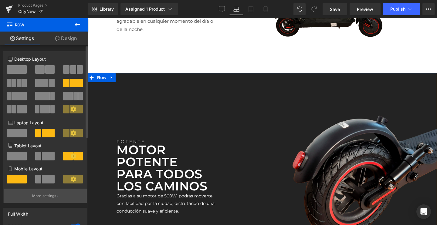
click at [43, 197] on p "More settings" at bounding box center [44, 195] width 24 height 5
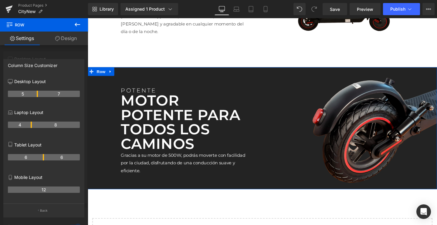
scroll to position [1077, 0]
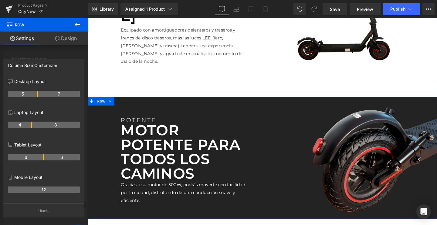
drag, startPoint x: 31, startPoint y: 94, endPoint x: 34, endPoint y: 94, distance: 3.6
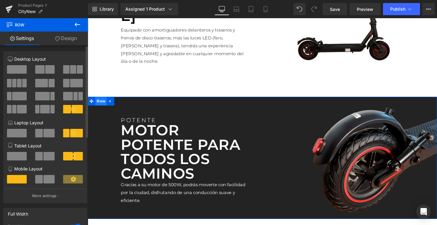
click at [101, 101] on span "Row" at bounding box center [102, 105] width 12 height 9
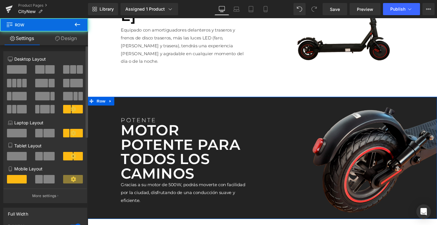
click at [65, 42] on link "Design" at bounding box center [66, 39] width 44 height 14
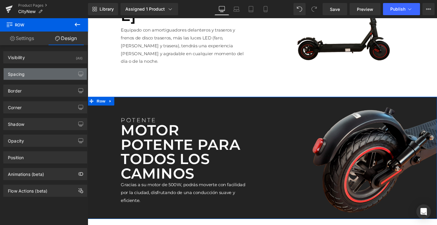
click at [28, 74] on div "Spacing" at bounding box center [45, 74] width 83 height 12
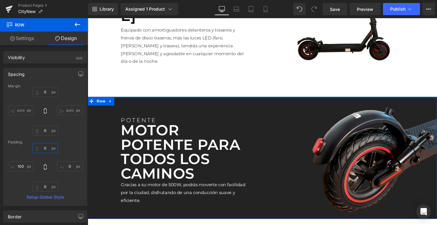
click at [46, 149] on input "0" at bounding box center [44, 148] width 25 height 10
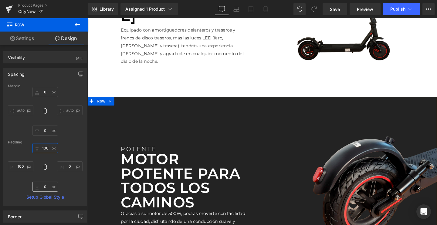
type input "100"
click at [47, 186] on input "0" at bounding box center [44, 187] width 25 height 10
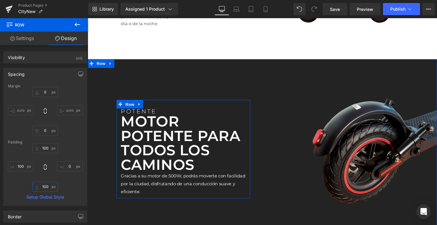
scroll to position [1107, 0]
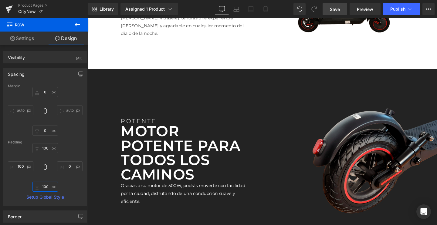
type input "100"
click at [338, 8] on span "Save" at bounding box center [335, 9] width 10 height 6
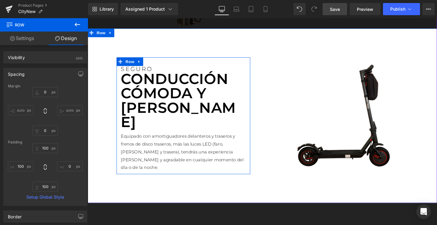
scroll to position [969, 0]
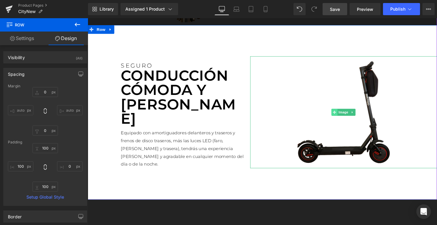
click at [346, 116] on icon at bounding box center [346, 117] width 3 height 3
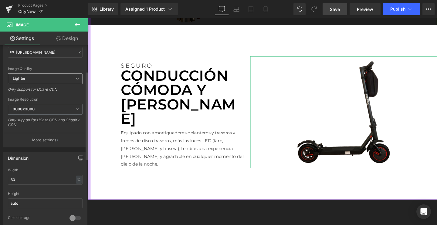
scroll to position [106, 0]
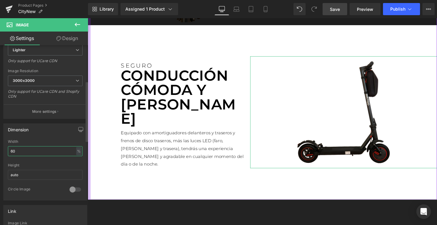
click at [37, 150] on input "60" at bounding box center [45, 151] width 75 height 10
type input "6"
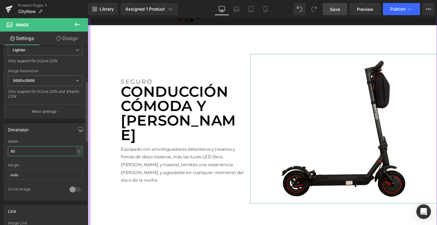
type input "8"
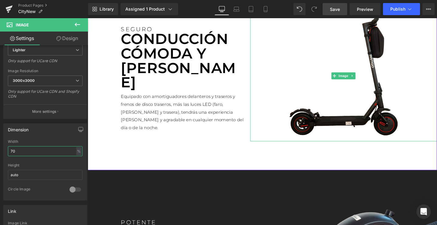
scroll to position [1016, 0]
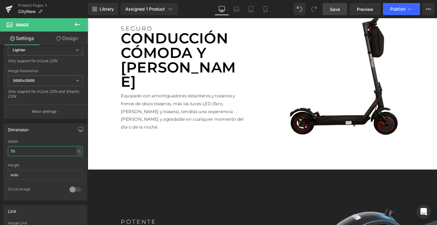
type input "70"
click at [331, 6] on span "Save" at bounding box center [335, 9] width 10 height 6
click at [333, 10] on span "Save" at bounding box center [335, 9] width 10 height 6
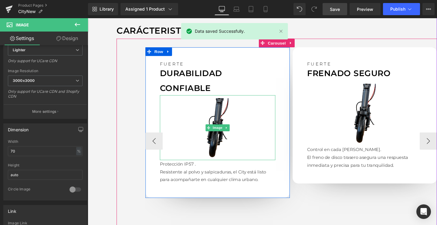
scroll to position [545, 0]
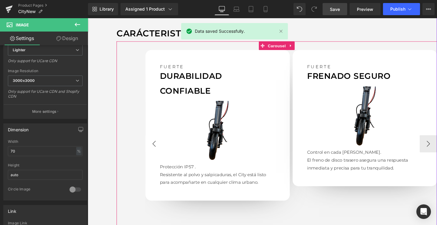
click at [156, 143] on button "‹" at bounding box center [157, 150] width 18 height 18
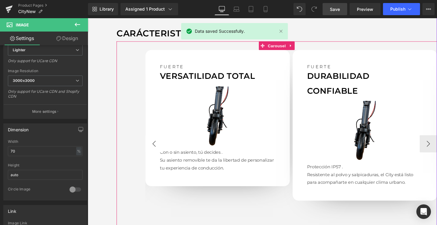
click at [156, 143] on button "‹" at bounding box center [157, 150] width 18 height 18
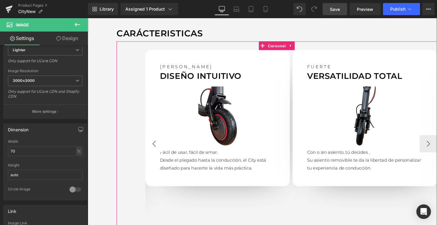
click at [156, 143] on button "‹" at bounding box center [157, 150] width 18 height 18
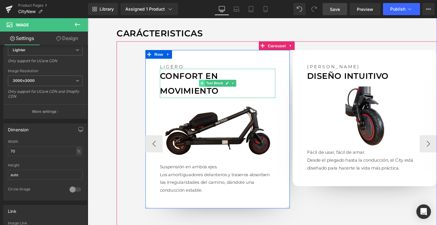
click at [209, 83] on span at bounding box center [208, 86] width 6 height 7
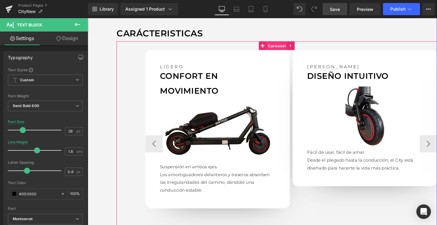
click at [278, 43] on span "Carousel" at bounding box center [286, 47] width 22 height 9
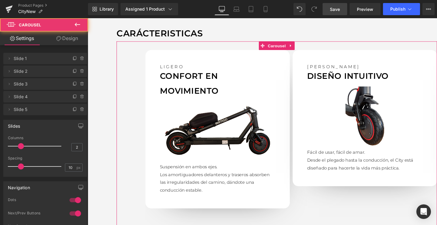
click at [72, 40] on link "Design" at bounding box center [67, 39] width 44 height 14
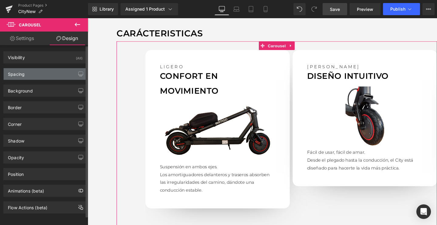
click at [47, 78] on div "Spacing" at bounding box center [45, 74] width 83 height 12
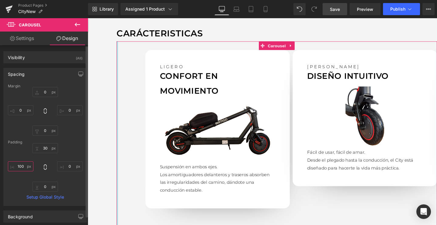
click at [19, 165] on input "100" at bounding box center [20, 166] width 25 height 10
type input "00"
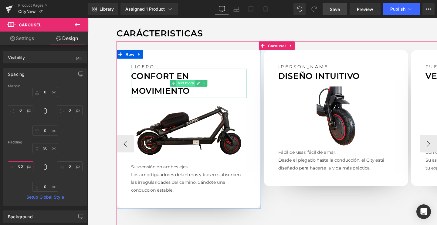
click at [190, 83] on span "Text Block" at bounding box center [190, 86] width 20 height 7
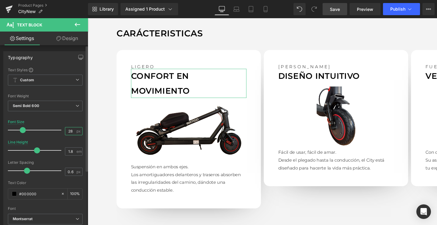
click at [66, 131] on input "28" at bounding box center [70, 131] width 11 height 8
type input "27"
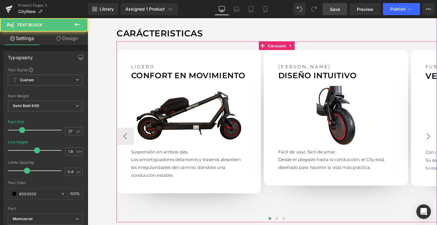
click at [436, 133] on button "›" at bounding box center [445, 142] width 18 height 18
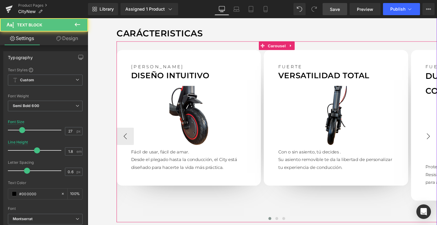
click at [436, 133] on button "›" at bounding box center [445, 142] width 18 height 18
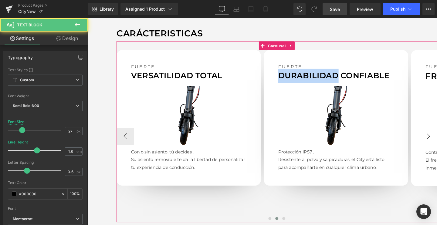
click at [436, 133] on button "›" at bounding box center [445, 142] width 18 height 18
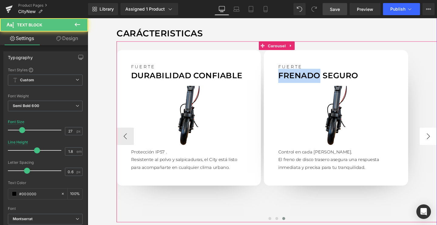
click at [436, 135] on button "›" at bounding box center [445, 142] width 18 height 18
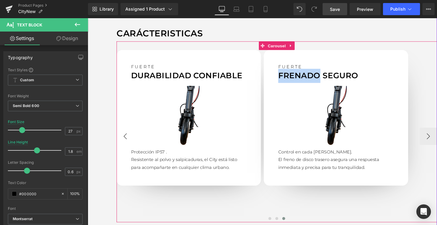
click at [124, 134] on button "‹" at bounding box center [127, 142] width 18 height 18
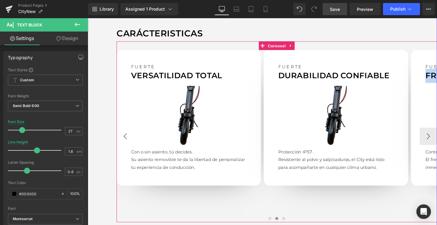
click at [124, 134] on button "‹" at bounding box center [127, 142] width 18 height 18
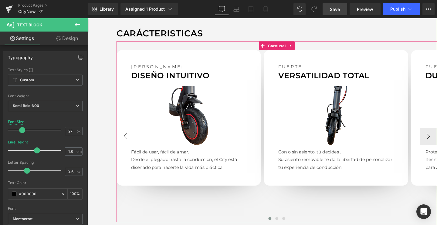
click at [124, 134] on button "‹" at bounding box center [127, 142] width 18 height 18
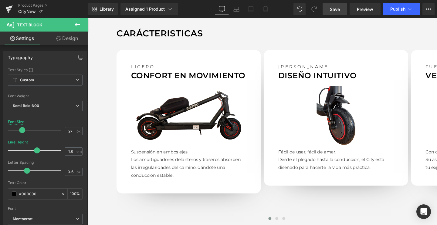
click at [336, 10] on span "Save" at bounding box center [335, 9] width 10 height 6
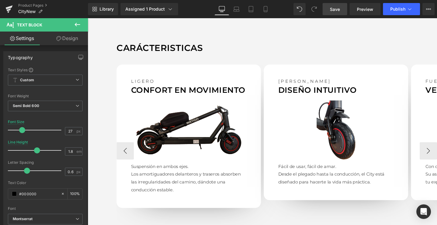
scroll to position [536, 0]
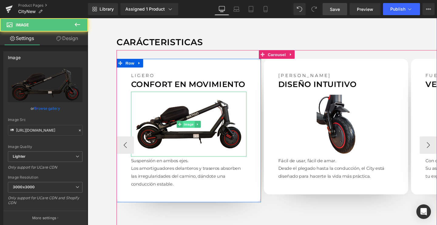
click at [197, 125] on div "Image" at bounding box center [193, 130] width 121 height 68
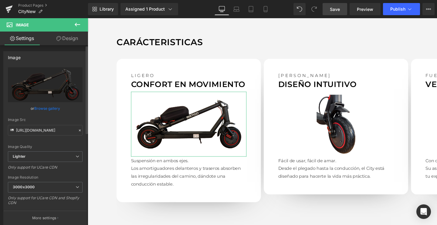
click at [45, 109] on link "Browse gallery" at bounding box center [47, 108] width 26 height 11
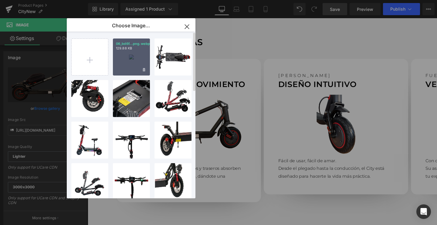
click at [134, 67] on div "06_bd6f...png.webp 129.88 KB" at bounding box center [131, 57] width 37 height 37
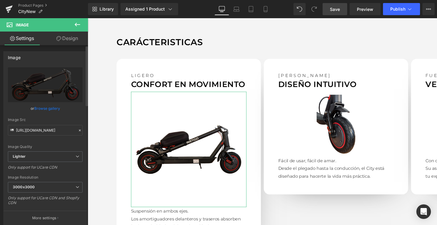
click at [51, 106] on link "Browse gallery" at bounding box center [47, 108] width 26 height 11
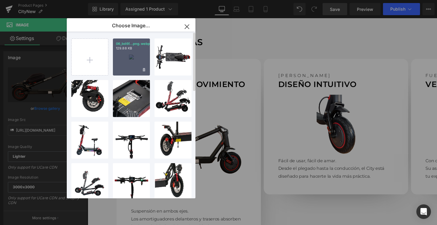
click at [128, 62] on div "06_bd6f...png.webp 129.88 KB" at bounding box center [131, 57] width 37 height 37
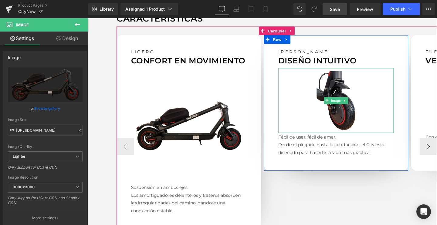
scroll to position [557, 0]
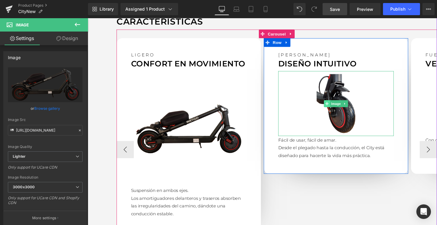
click at [338, 104] on span at bounding box center [339, 107] width 6 height 7
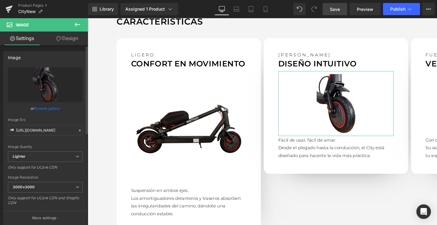
click at [49, 107] on link "Browse gallery" at bounding box center [47, 108] width 26 height 11
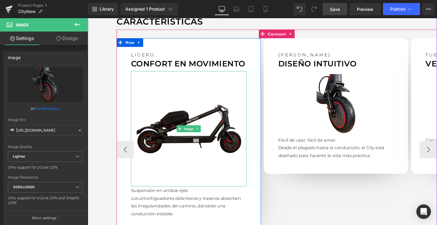
click at [202, 131] on img at bounding box center [193, 134] width 121 height 121
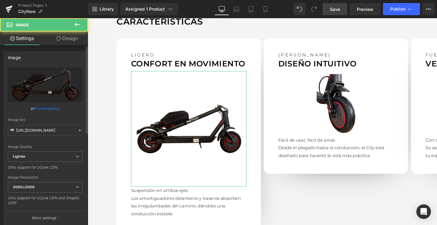
click at [54, 108] on link "Browse gallery" at bounding box center [47, 108] width 26 height 11
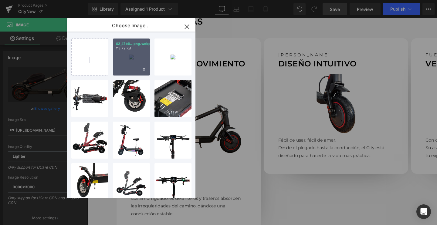
click at [131, 62] on div "02_47b6...png.webp 113.72 KB" at bounding box center [131, 57] width 37 height 37
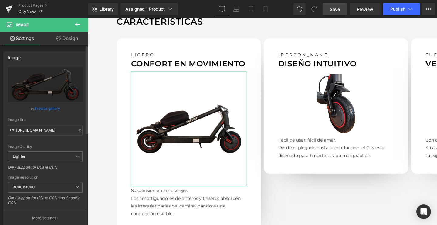
click at [45, 109] on link "Browse gallery" at bounding box center [47, 108] width 26 height 11
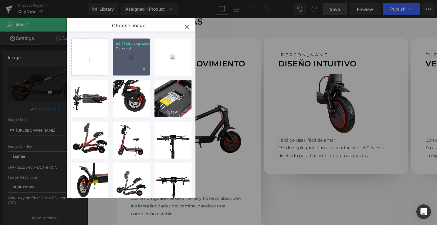
click at [136, 61] on div "02_47b6...png.webp 113.72 KB" at bounding box center [131, 57] width 37 height 37
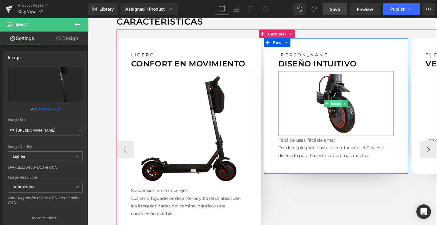
click at [346, 104] on span "Image" at bounding box center [348, 107] width 13 height 7
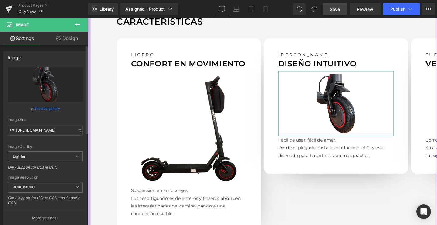
click at [47, 111] on link "Browse gallery" at bounding box center [47, 108] width 26 height 11
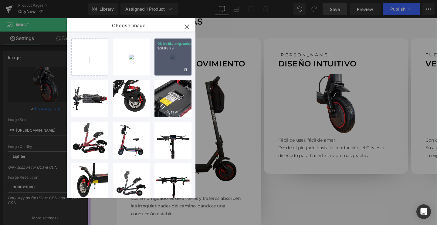
click at [171, 54] on div "06_bd6f...png.webp 129.88 KB" at bounding box center [172, 57] width 37 height 37
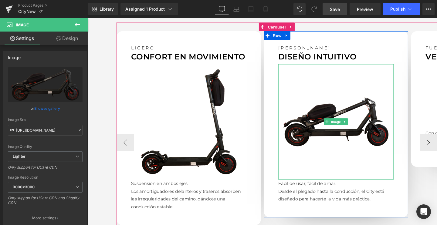
scroll to position [565, 0]
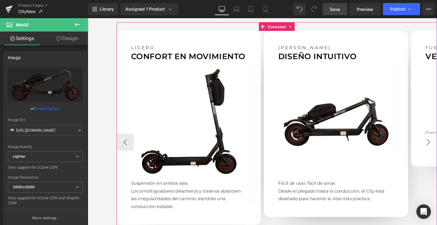
click at [436, 143] on button "›" at bounding box center [445, 148] width 18 height 18
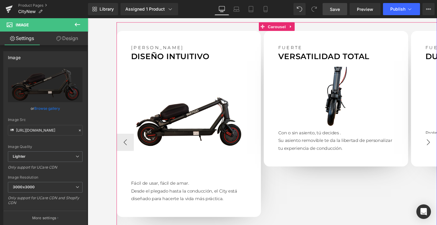
click at [436, 139] on button "›" at bounding box center [445, 148] width 18 height 18
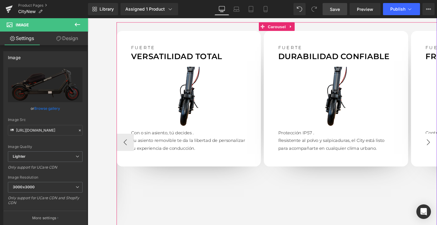
click at [436, 139] on button "›" at bounding box center [445, 148] width 18 height 18
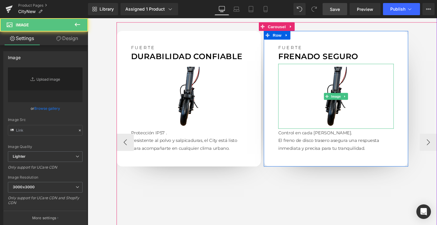
click at [346, 82] on img at bounding box center [348, 100] width 121 height 68
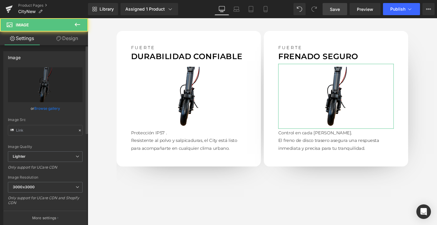
click at [54, 107] on link "Browse gallery" at bounding box center [47, 108] width 26 height 11
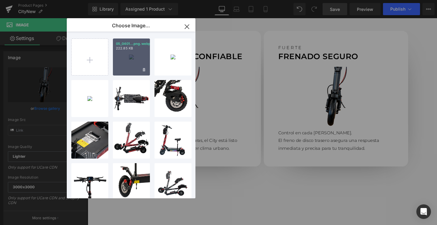
click at [131, 66] on div "05_0401...png.webp 222.85 KB" at bounding box center [131, 57] width 37 height 37
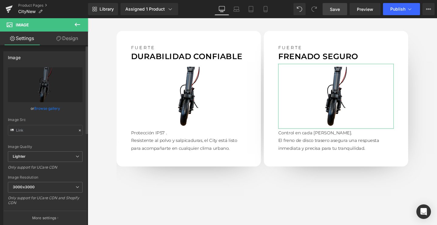
click at [54, 107] on link "Browse gallery" at bounding box center [47, 108] width 26 height 11
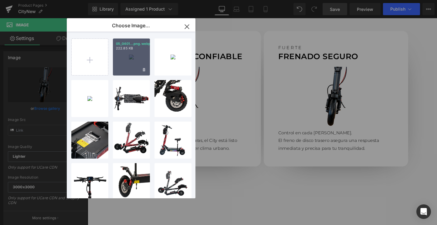
click at [129, 62] on div "05_0401...png.webp 222.85 KB" at bounding box center [131, 57] width 37 height 37
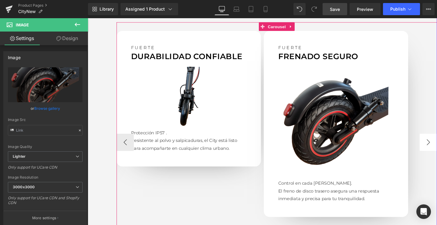
click at [436, 145] on button "›" at bounding box center [445, 148] width 18 height 18
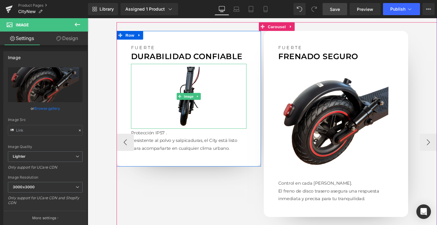
click at [202, 89] on img at bounding box center [193, 100] width 121 height 68
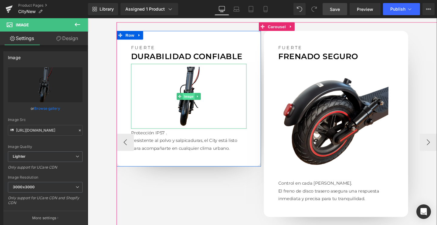
click at [190, 97] on span "Image" at bounding box center [193, 100] width 13 height 7
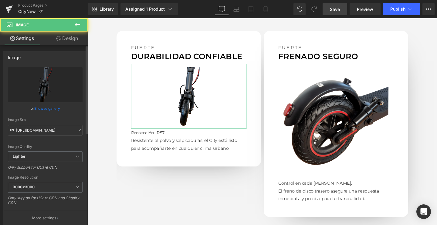
click at [43, 108] on link "Browse gallery" at bounding box center [47, 108] width 26 height 11
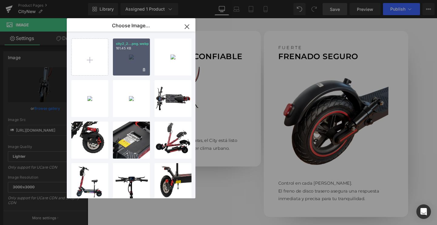
click at [132, 63] on div "city2_2...png.webp 161.45 KB" at bounding box center [131, 57] width 37 height 37
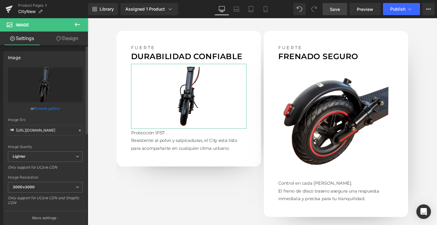
click at [50, 107] on link "Browse gallery" at bounding box center [47, 108] width 26 height 11
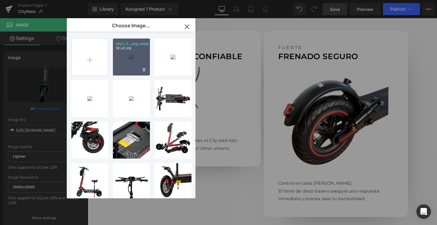
click at [131, 53] on div "city2_2...png.webp 161.45 KB" at bounding box center [131, 57] width 37 height 37
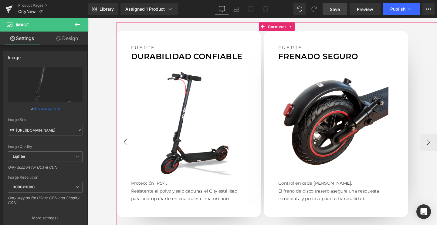
click at [125, 140] on button "‹" at bounding box center [127, 148] width 18 height 18
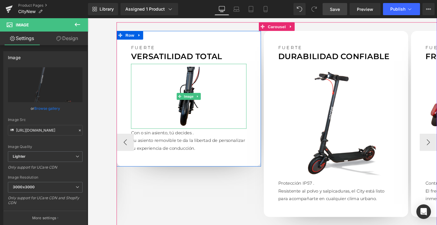
click at [201, 86] on img at bounding box center [193, 100] width 121 height 68
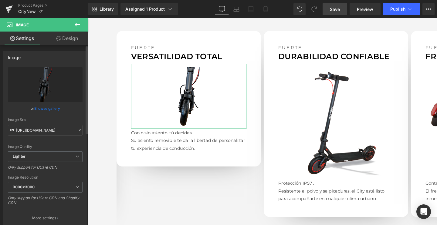
click at [55, 107] on link "Browse gallery" at bounding box center [47, 108] width 26 height 11
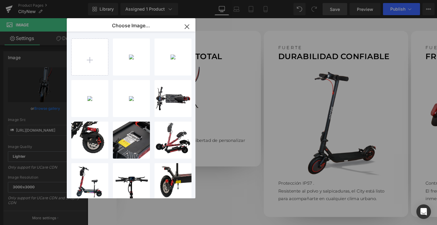
type input "C:\fakepath\03_868ac234-89a5-4371-b171-14726b4c7b02_2048x2048.png.webp"
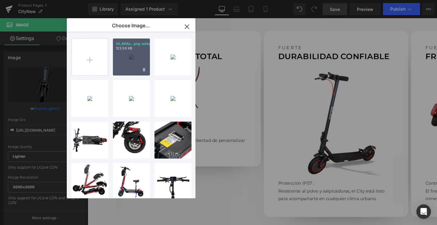
click at [129, 65] on div "03_868a...png.webp 123.56 KB" at bounding box center [131, 57] width 37 height 37
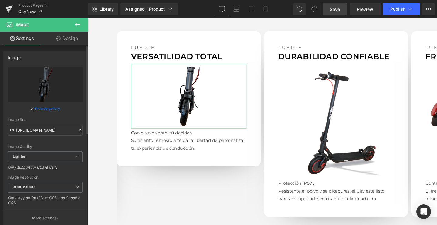
click at [42, 107] on link "Browse gallery" at bounding box center [47, 108] width 26 height 11
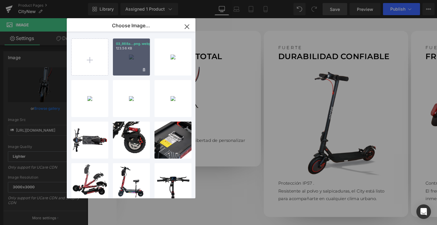
click at [134, 61] on div "03_868a...png.webp 123.56 KB" at bounding box center [131, 57] width 37 height 37
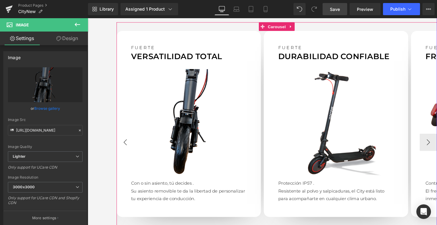
click at [126, 139] on button "‹" at bounding box center [127, 148] width 18 height 18
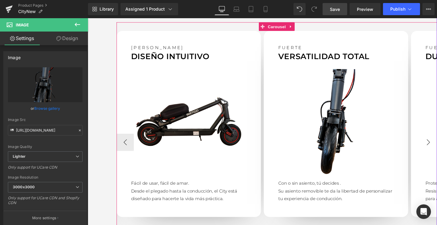
click at [436, 139] on button "›" at bounding box center [445, 148] width 18 height 18
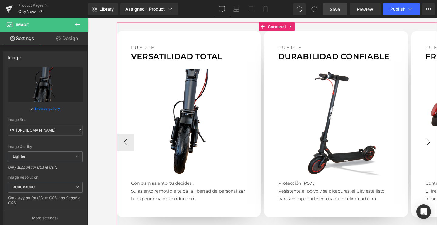
click at [436, 139] on button "›" at bounding box center [445, 148] width 18 height 18
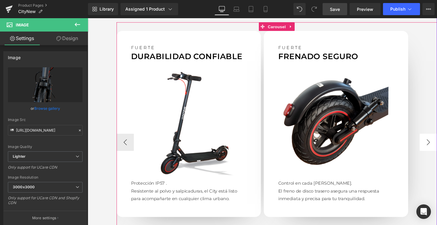
click at [436, 139] on button "›" at bounding box center [445, 148] width 18 height 18
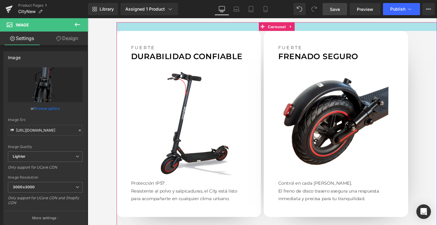
click at [331, 12] on span "Save" at bounding box center [335, 9] width 10 height 6
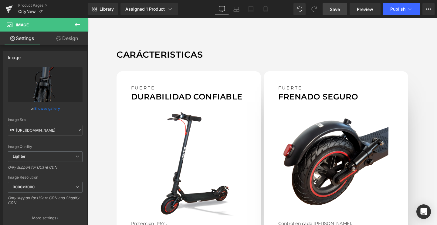
scroll to position [501, 0]
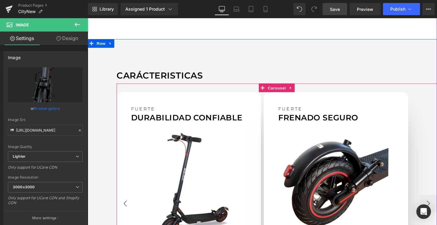
click at [119, 204] on button "‹" at bounding box center [127, 213] width 18 height 18
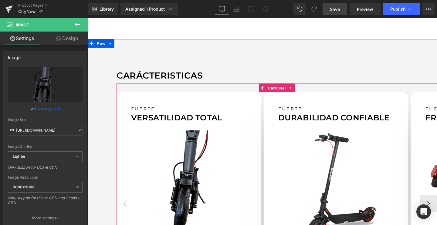
click at [119, 204] on button "‹" at bounding box center [127, 213] width 18 height 18
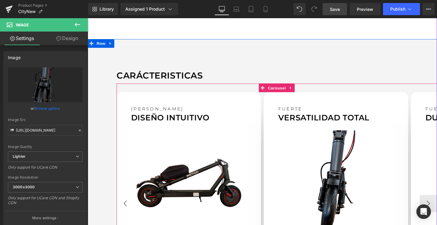
click at [119, 204] on button "‹" at bounding box center [127, 213] width 18 height 18
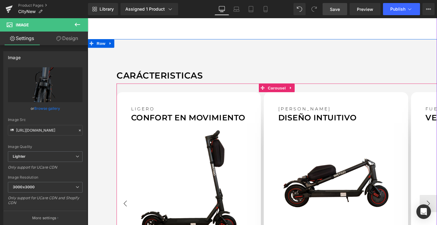
click at [119, 204] on button "‹" at bounding box center [127, 213] width 18 height 18
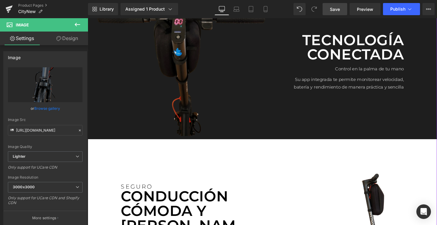
scroll to position [907, 0]
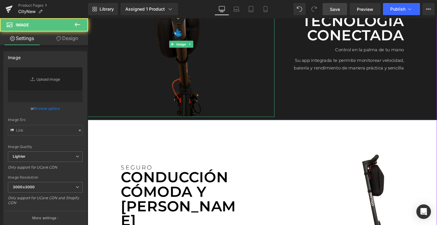
click at [217, 59] on img at bounding box center [186, 45] width 196 height 153
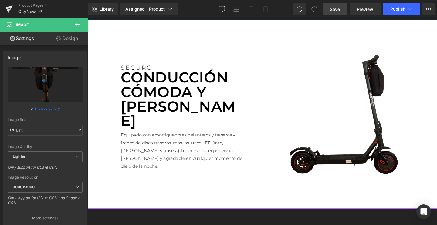
scroll to position [1013, 0]
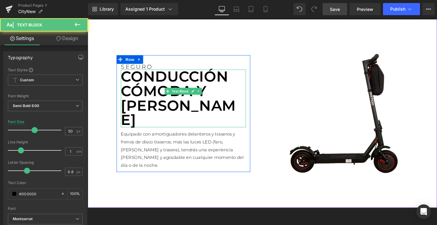
click at [154, 97] on p "CONDUCCIÓN CÓMODA Y SEGURA" at bounding box center [188, 102] width 131 height 61
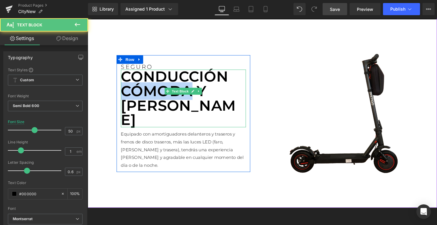
click at [154, 97] on p "CONDUCCIÓN CÓMODA Y SEGURA" at bounding box center [188, 102] width 131 height 61
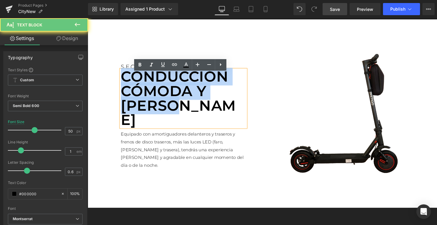
click at [154, 97] on p "CONDUCCIÓN CÓMODA Y SEGURA" at bounding box center [188, 102] width 131 height 61
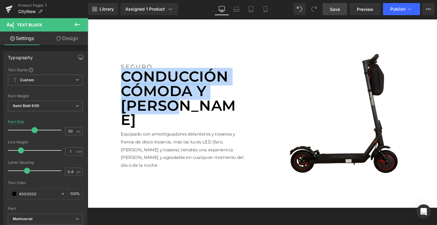
click at [161, 99] on p "CONDUCCIÓN CÓMODA Y SEGURA" at bounding box center [188, 102] width 131 height 61
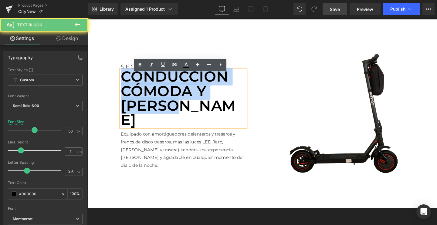
click at [161, 99] on p "CONDUCCIÓN CÓMODA Y SEGURA" at bounding box center [188, 102] width 131 height 61
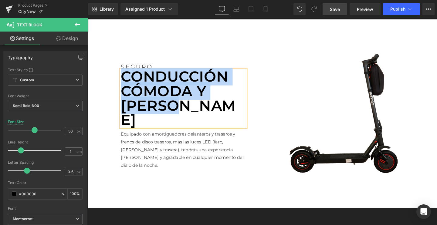
paste div
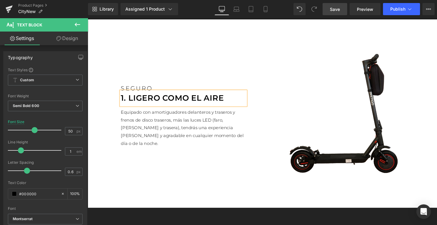
click at [129, 98] on p "1. Ligero como el aire" at bounding box center [188, 102] width 131 height 15
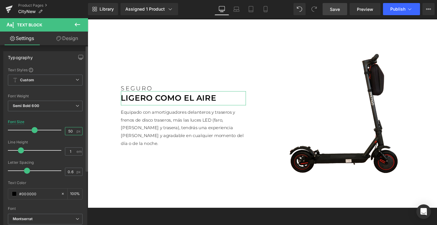
click at [65, 128] on input "50" at bounding box center [70, 131] width 11 height 8
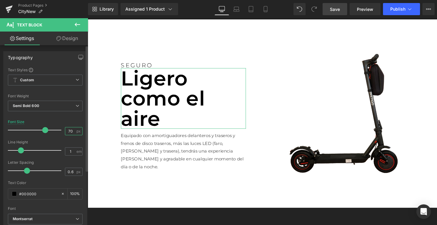
type input "70"
click at [44, 172] on div at bounding box center [36, 171] width 50 height 12
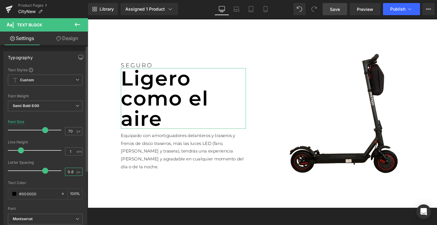
click at [69, 173] on input "0.6" at bounding box center [70, 172] width 11 height 8
click at [76, 173] on span "px" at bounding box center [78, 172] width 5 height 4
click at [72, 173] on input "0.6" at bounding box center [70, 172] width 11 height 8
type input "2"
type input "0"
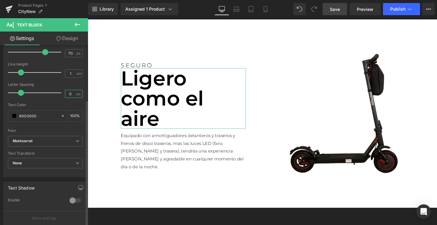
scroll to position [79, 0]
click at [28, 164] on span "None" at bounding box center [45, 162] width 75 height 11
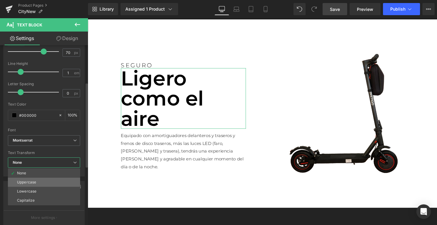
click at [30, 183] on div "Uppercase" at bounding box center [26, 182] width 19 height 4
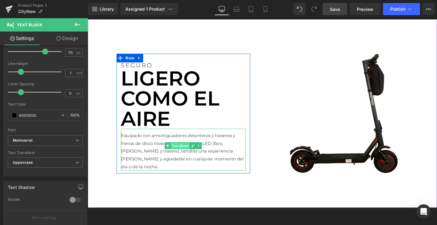
click at [175, 149] on span "Text Block" at bounding box center [185, 152] width 20 height 7
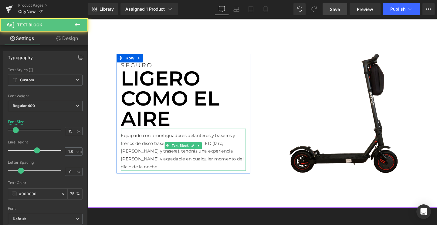
click at [141, 147] on p "Equipado con amortiguadores delanteros y traseros y frenos de disco traseros, m…" at bounding box center [188, 157] width 131 height 41
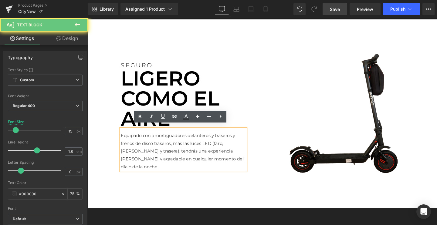
click at [141, 147] on p "Equipado con amortiguadores delanteros y traseros y frenos de disco traseros, m…" at bounding box center [188, 157] width 131 height 41
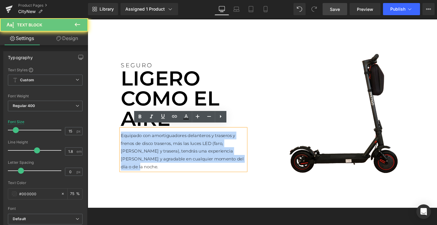
click at [141, 147] on p "Equipado con amortiguadores delanteros y traseros y frenos de disco traseros, m…" at bounding box center [188, 157] width 131 height 41
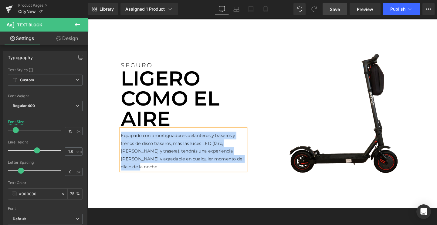
paste div
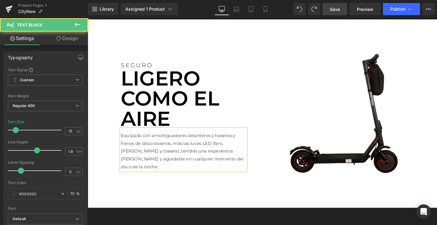
click at [139, 147] on p "Equipado con amortiguadores delanteros y traseros y frenos de disco traseros, m…" at bounding box center [188, 157] width 131 height 41
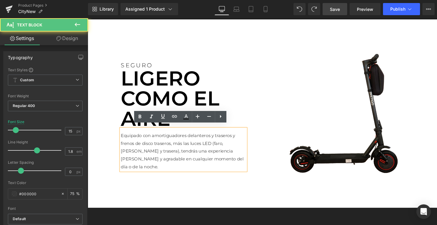
click at [140, 151] on p "Equipado con amortiguadores delanteros y traseros y frenos de disco traseros, m…" at bounding box center [188, 157] width 131 height 41
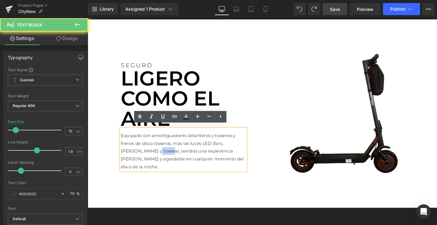
click at [140, 151] on p "Equipado con amortiguadores delanteros y traseros y frenos de disco traseros, m…" at bounding box center [188, 157] width 131 height 41
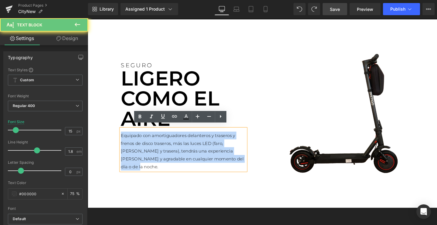
click at [140, 151] on p "Equipado con amortiguadores delanteros y traseros y frenos de disco traseros, m…" at bounding box center [188, 157] width 131 height 41
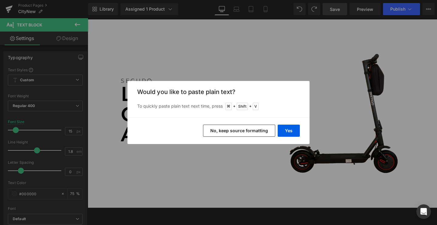
click at [241, 126] on button "No, keep source formatting" at bounding box center [239, 131] width 72 height 12
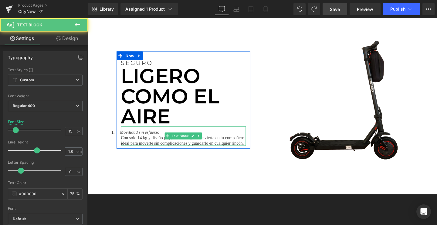
click at [137, 138] on span "Movilidad sin esfuerzo" at bounding box center [143, 138] width 42 height 5
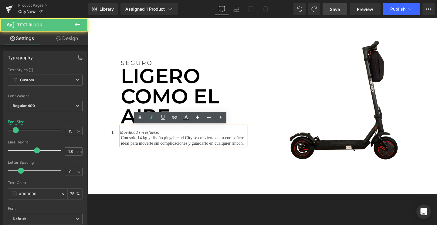
click at [133, 138] on span "Movilidad sin esfuerzo" at bounding box center [143, 138] width 42 height 5
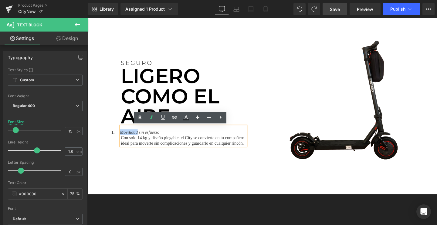
click at [133, 138] on span "Movilidad sin esfuerzo" at bounding box center [143, 138] width 42 height 5
click at [133, 144] on span "Con solo 14 kg y diseño plegable, el City se convierte en tu compañero ideal pa…" at bounding box center [187, 146] width 129 height 11
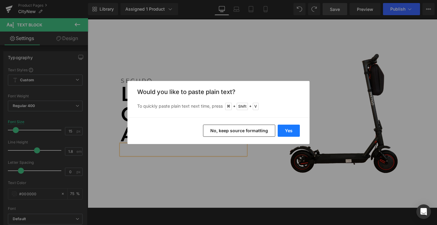
click at [292, 127] on button "Yes" at bounding box center [288, 131] width 22 height 12
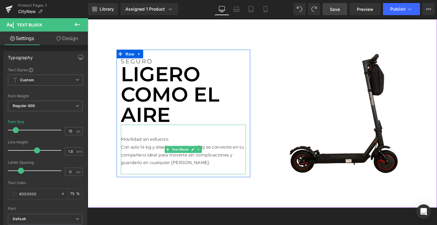
click at [145, 152] on div "Con solo 14 kg y diseño plegable, el City se convierte en tu compañero ideal pa…" at bounding box center [188, 161] width 131 height 25
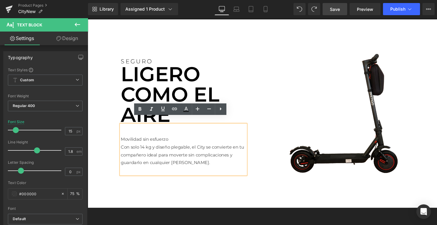
click at [123, 137] on div "Movilidad sin esfuerzo Con solo 14 kg y diseño plegable, el City se convierte …" at bounding box center [188, 156] width 131 height 52
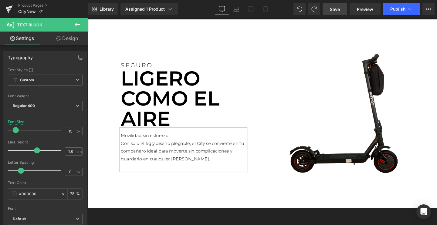
click at [133, 162] on div "Con solo 14 kg y diseño plegable, el City se convierte en tu compañero ideal pa…" at bounding box center [188, 158] width 131 height 25
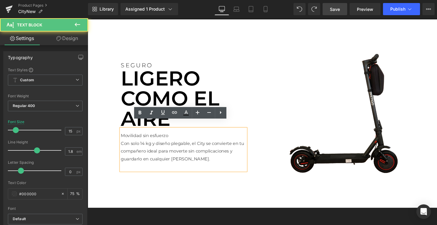
click at [133, 162] on div "Con solo 14 kg y diseño plegable, el City se convierte en tu compañero ideal pa…" at bounding box center [188, 158] width 131 height 25
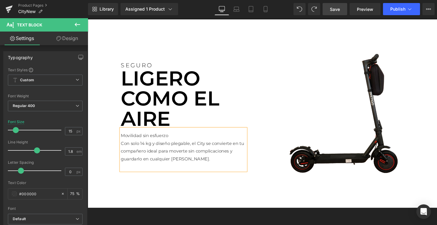
click at [146, 179] on div "SEGURO Text Block Ligero como el aire Text Block Movilidad sin esfuerzo Con so…" at bounding box center [188, 117] width 140 height 137
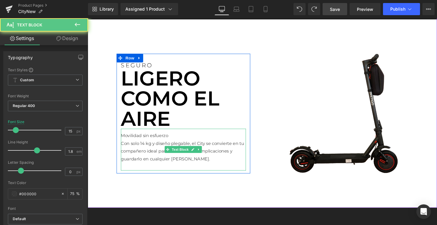
click at [131, 170] on div at bounding box center [188, 174] width 131 height 8
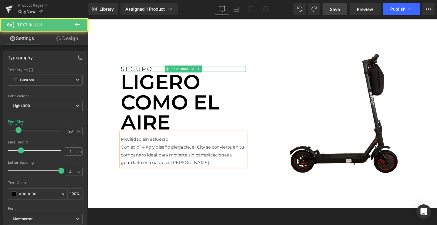
click at [141, 69] on p "SEGURO" at bounding box center [188, 72] width 131 height 6
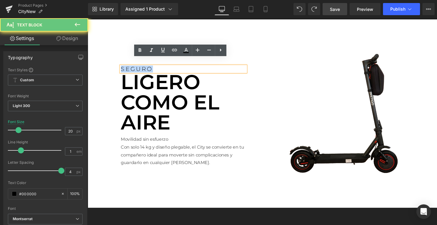
click at [141, 69] on p "SEGURO" at bounding box center [188, 72] width 131 height 6
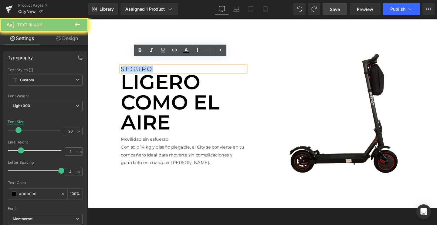
click at [141, 69] on p "SEGURO" at bounding box center [188, 72] width 131 height 6
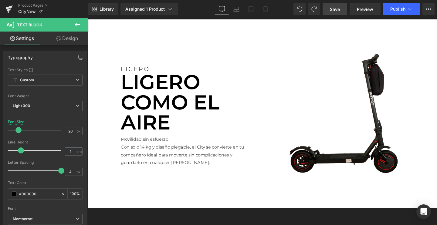
click at [327, 6] on link "Save" at bounding box center [334, 9] width 25 height 12
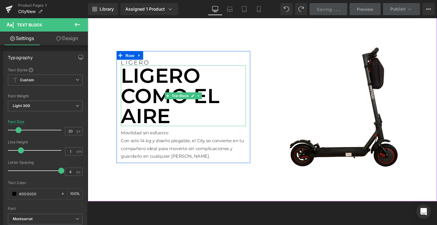
scroll to position [1021, 0]
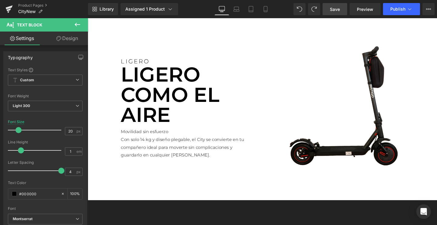
click at [338, 12] on span "Save" at bounding box center [335, 9] width 10 height 6
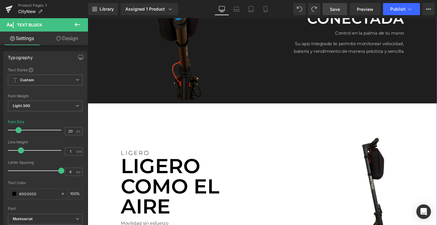
scroll to position [904, 0]
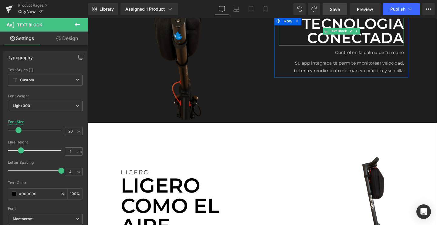
click at [332, 15] on link "Save" at bounding box center [334, 9] width 25 height 12
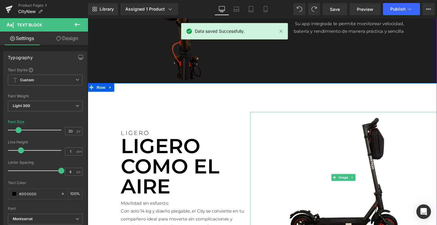
scroll to position [947, 0]
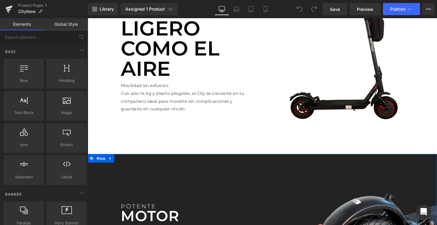
scroll to position [1152, 0]
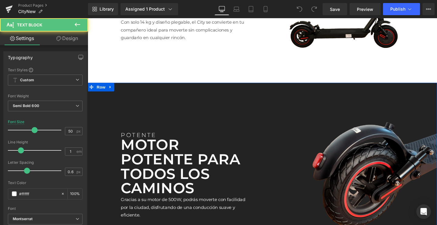
click at [144, 177] on p "MOTOR POTENTE PARA TODOS LOS CAMINOS" at bounding box center [188, 174] width 131 height 61
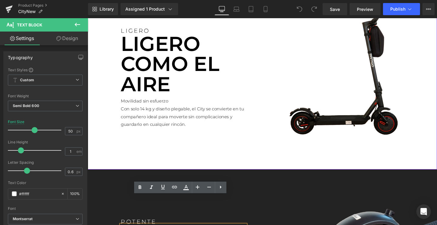
scroll to position [1045, 0]
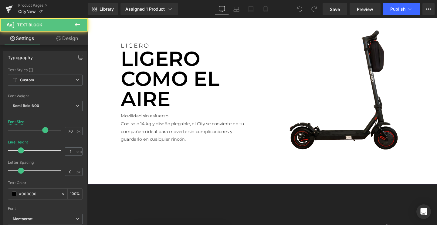
click at [164, 70] on p "Ligero como el aire" at bounding box center [188, 82] width 131 height 64
click at [65, 130] on input "70" at bounding box center [70, 131] width 11 height 8
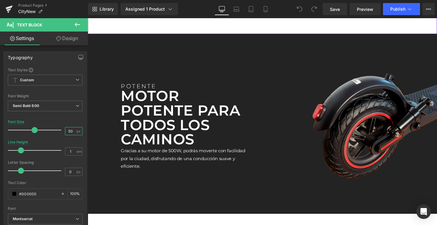
scroll to position [1206, 0]
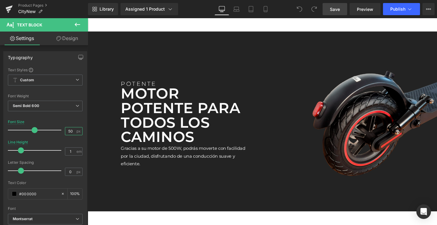
type input "50"
click at [337, 7] on span "Save" at bounding box center [335, 9] width 10 height 6
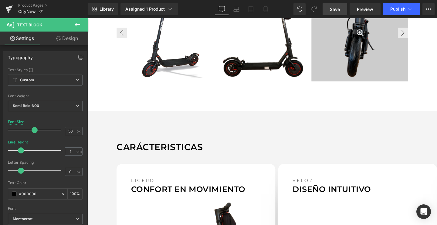
scroll to position [426, 0]
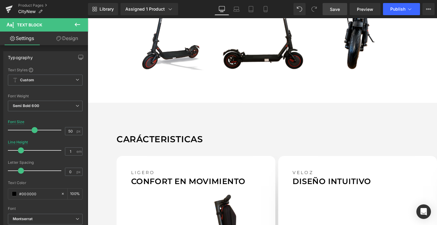
click at [335, 8] on span "Save" at bounding box center [335, 9] width 10 height 6
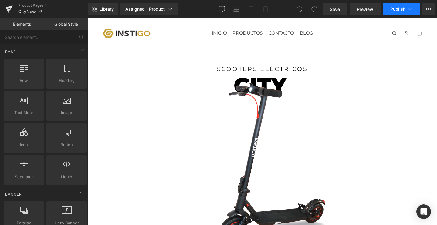
click at [396, 7] on span "Publish" at bounding box center [397, 9] width 15 height 5
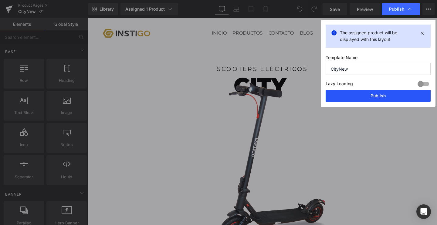
click at [362, 95] on button "Publish" at bounding box center [377, 96] width 105 height 12
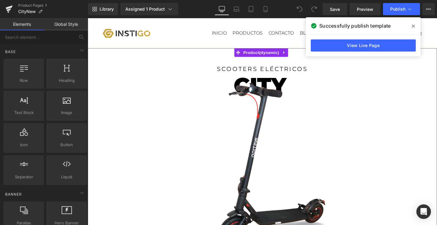
click at [411, 23] on span at bounding box center [413, 26] width 10 height 10
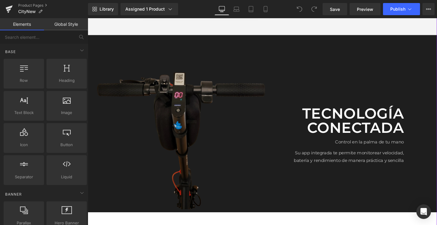
scroll to position [813, 0]
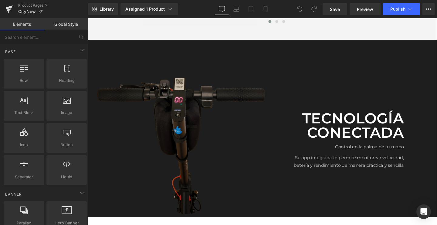
click at [239, 74] on img at bounding box center [186, 147] width 196 height 153
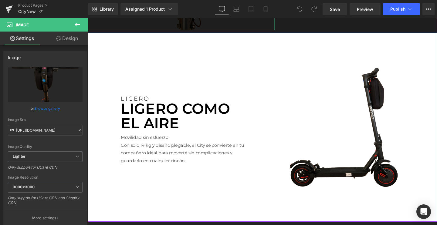
scroll to position [1007, 0]
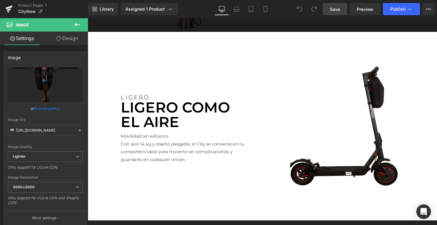
click at [331, 8] on span "Save" at bounding box center [335, 9] width 10 height 6
click at [334, 9] on span "Save" at bounding box center [335, 9] width 10 height 6
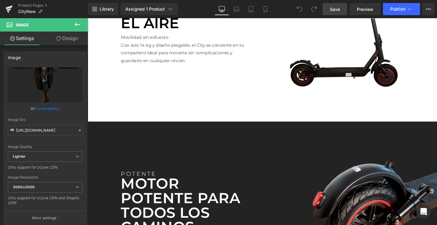
scroll to position [1084, 0]
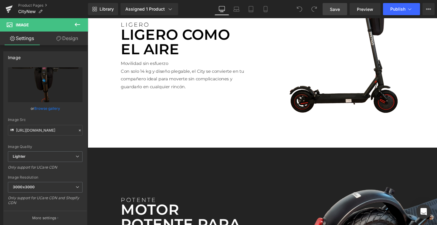
click at [297, 148] on div "LIGERO Text Block Ligero como el aire Text Block Movilidad sin esfuerzo Con sol…" at bounding box center [271, 55] width 367 height 198
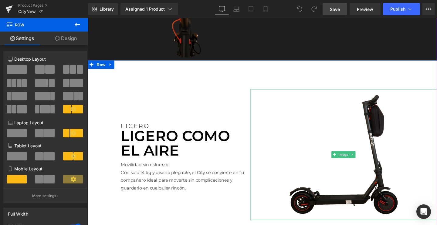
scroll to position [959, 0]
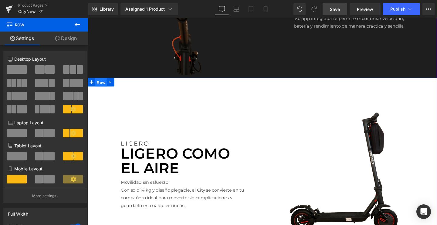
click at [102, 86] on span "Row" at bounding box center [102, 85] width 12 height 9
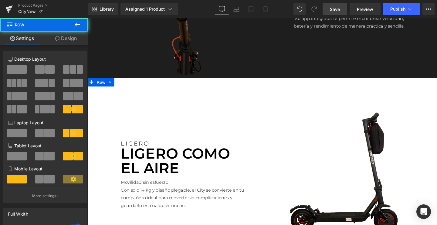
click at [67, 43] on link "Design" at bounding box center [66, 39] width 44 height 14
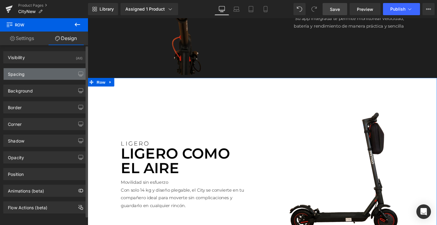
click at [42, 73] on div "Spacing" at bounding box center [45, 74] width 83 height 12
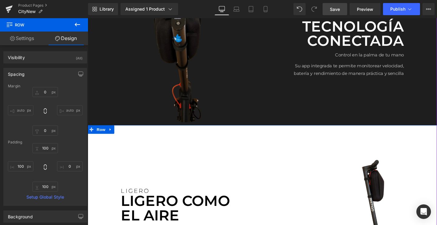
scroll to position [948, 0]
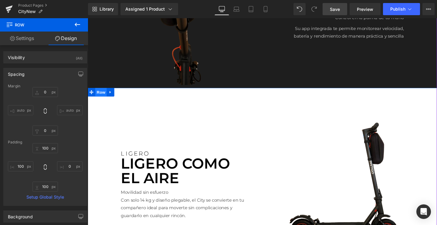
click at [106, 97] on span "Row" at bounding box center [102, 96] width 12 height 9
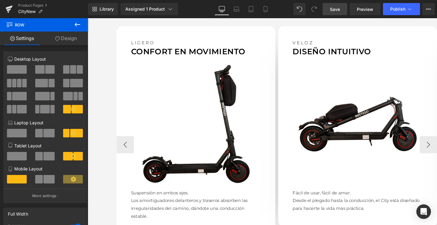
scroll to position [563, 0]
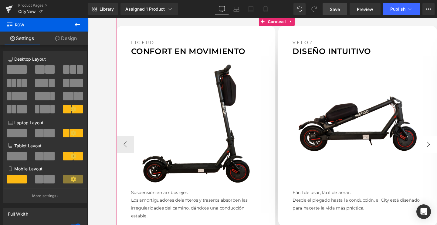
click at [436, 148] on button "›" at bounding box center [445, 151] width 18 height 18
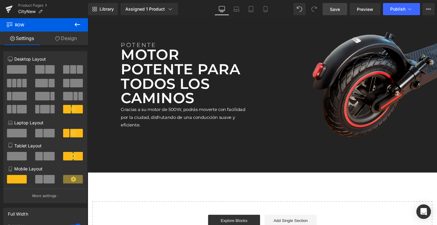
scroll to position [1246, 0]
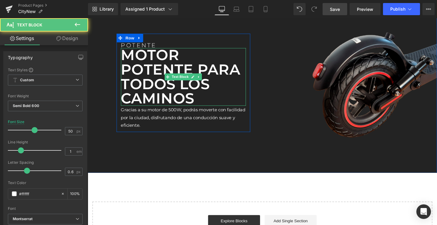
click at [181, 70] on p "MOTOR POTENTE PARA TODOS LOS CAMINOS" at bounding box center [188, 80] width 131 height 61
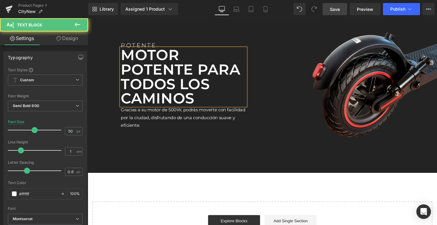
click at [181, 70] on p "MOTOR POTENTE PARA TODOS LOS CAMINOS" at bounding box center [188, 80] width 131 height 61
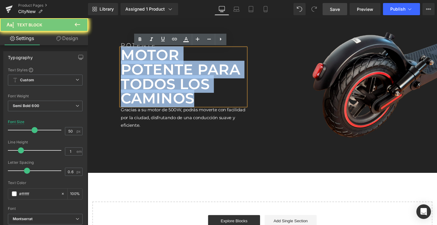
click at [181, 70] on p "MOTOR POTENTE PARA TODOS LOS CAMINOS" at bounding box center [188, 80] width 131 height 61
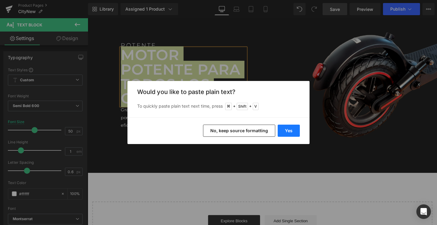
click at [287, 129] on button "Yes" at bounding box center [288, 131] width 22 height 12
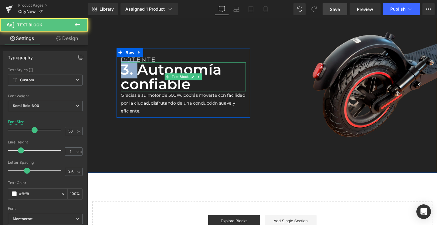
drag, startPoint x: 142, startPoint y: 74, endPoint x: 113, endPoint y: 76, distance: 28.6
click at [113, 76] on div "POTENTE Text Block 3. Autonomía confiable Text Block Gracias a su motor de 500W…" at bounding box center [271, 86] width 367 height 189
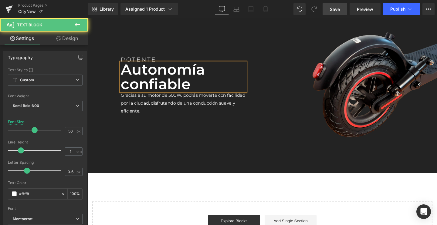
click at [170, 75] on p "Autonomía confiable" at bounding box center [188, 80] width 131 height 30
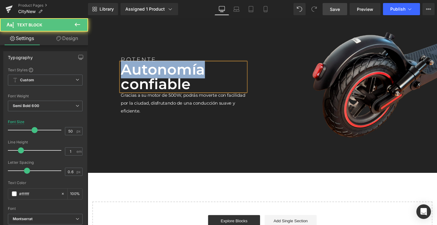
click at [170, 75] on p "Autonomía confiable" at bounding box center [188, 80] width 131 height 30
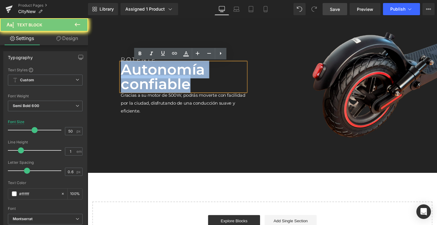
click at [170, 75] on p "Autonomía confiable" at bounding box center [188, 80] width 131 height 30
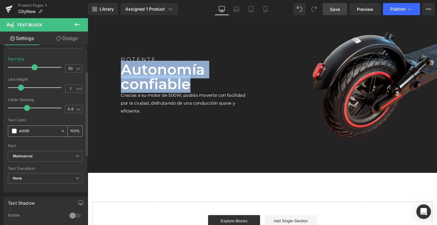
scroll to position [66, 0]
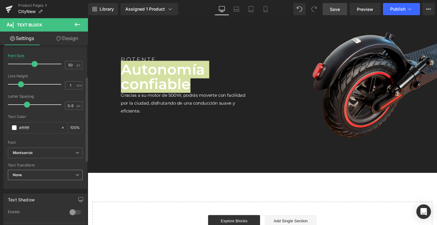
click at [31, 176] on span "None" at bounding box center [45, 175] width 75 height 11
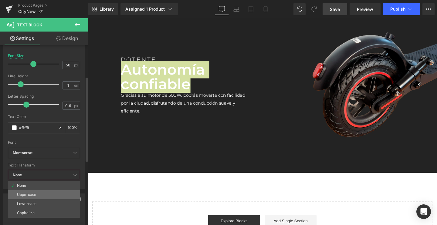
drag, startPoint x: 27, startPoint y: 203, endPoint x: 29, endPoint y: 192, distance: 10.4
click at [29, 192] on ul "None Uppercase Lowercase Capitalize" at bounding box center [44, 199] width 72 height 37
click at [25, 194] on div "Uppercase" at bounding box center [26, 195] width 19 height 4
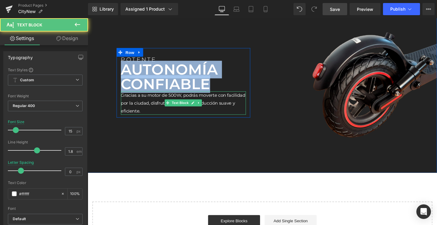
click at [216, 101] on p "Gracias a su motor de 500W, podrás moverte con facilidad por la ciudad, disfrut…" at bounding box center [188, 107] width 131 height 25
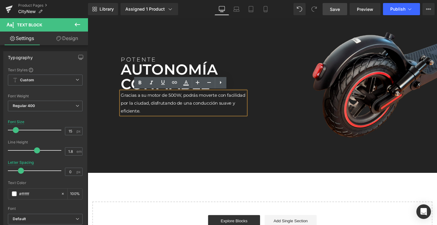
click at [135, 108] on p "Gracias a su motor de 500W, podrás moverte con facilidad por la ciudad, disfrut…" at bounding box center [188, 107] width 131 height 25
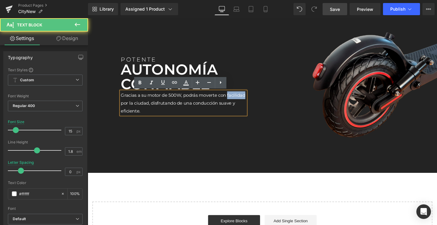
click at [135, 108] on p "Gracias a su motor de 500W, podrás moverte con facilidad por la ciudad, disfrut…" at bounding box center [188, 107] width 131 height 25
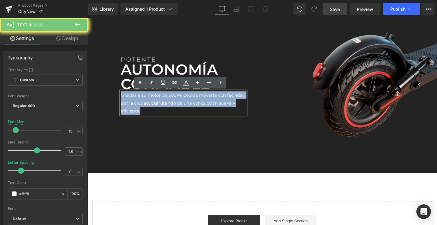
click at [135, 108] on p "Gracias a su motor de 500W, podrás moverte con facilidad por la ciudad, disfrut…" at bounding box center [188, 107] width 131 height 25
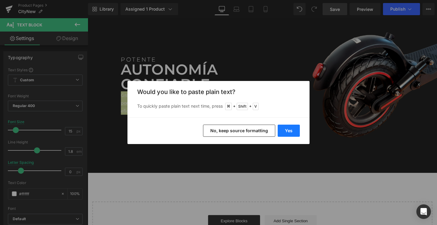
click at [285, 132] on button "Yes" at bounding box center [288, 131] width 22 height 12
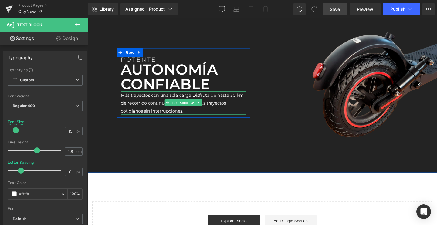
click at [156, 106] on p "Más trayectos con una sola cargaDisfruta de hasta 30 km de recorrido continuo:…" at bounding box center [188, 107] width 131 height 25
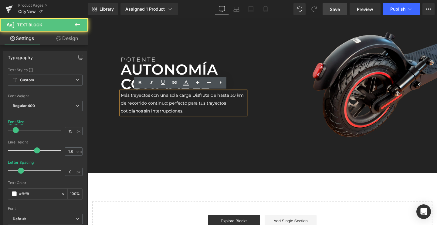
click at [196, 99] on p "Más trayectos con una sola cargaDisfruta de hasta 30 km de recorrido continuo:…" at bounding box center [188, 107] width 131 height 25
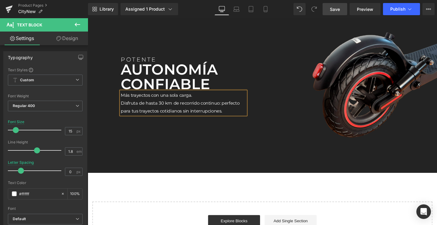
click at [333, 9] on span "Save" at bounding box center [335, 9] width 10 height 6
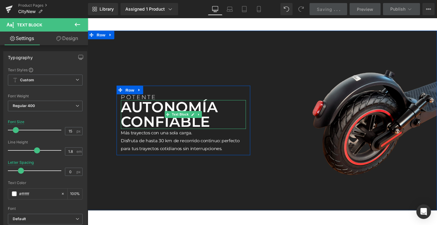
scroll to position [1206, 0]
